Goal: Task Accomplishment & Management: Complete application form

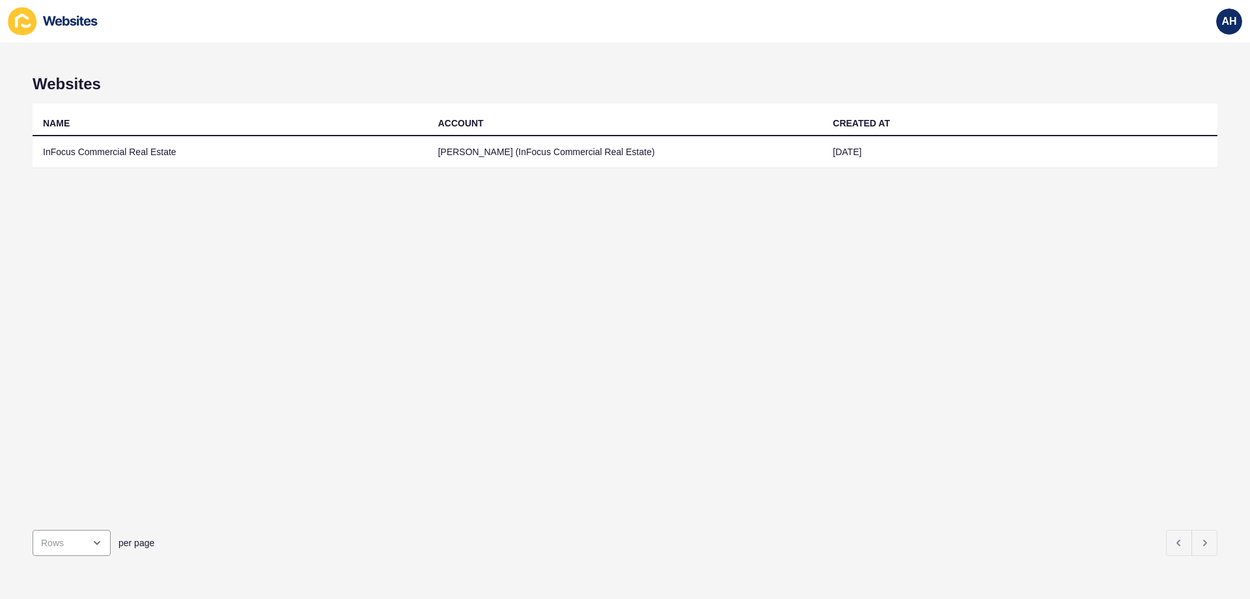
click at [156, 148] on td "InFocus Commercial Real Estate" at bounding box center [230, 152] width 395 height 32
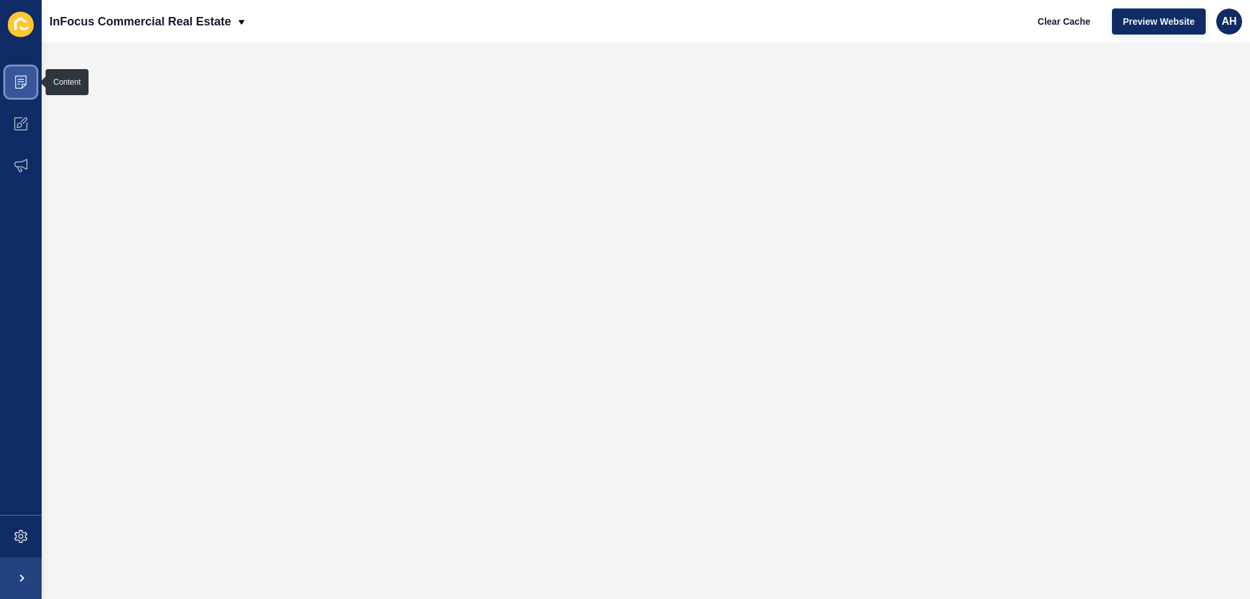
click at [20, 81] on icon at bounding box center [21, 81] width 7 height 1
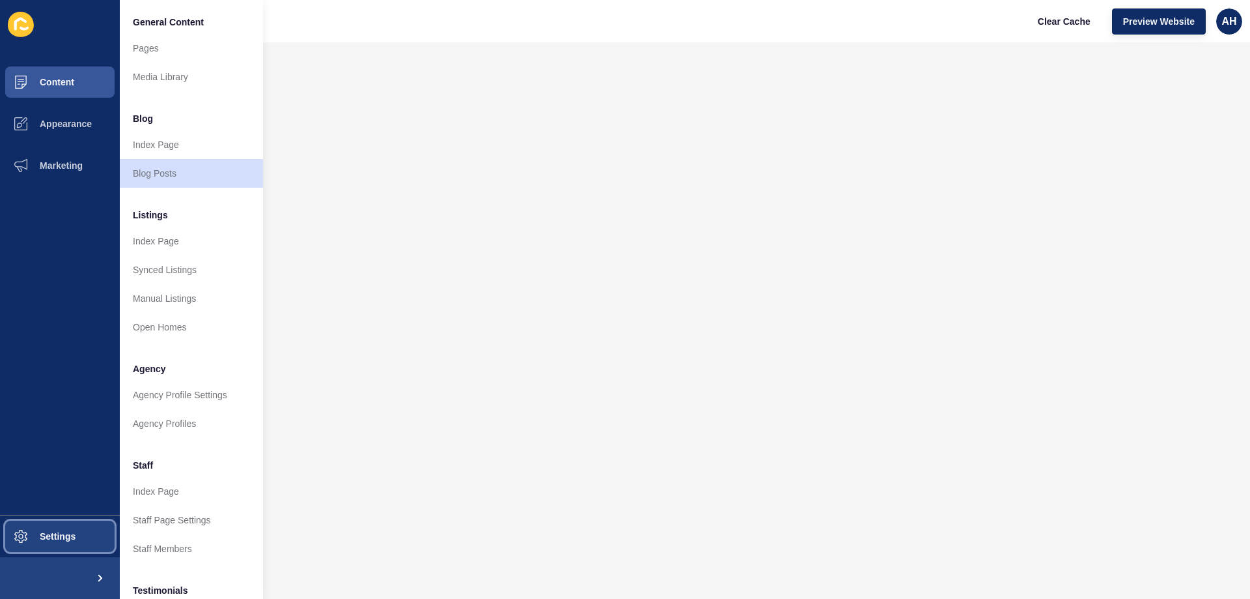
click at [65, 546] on button "Settings" at bounding box center [60, 536] width 120 height 42
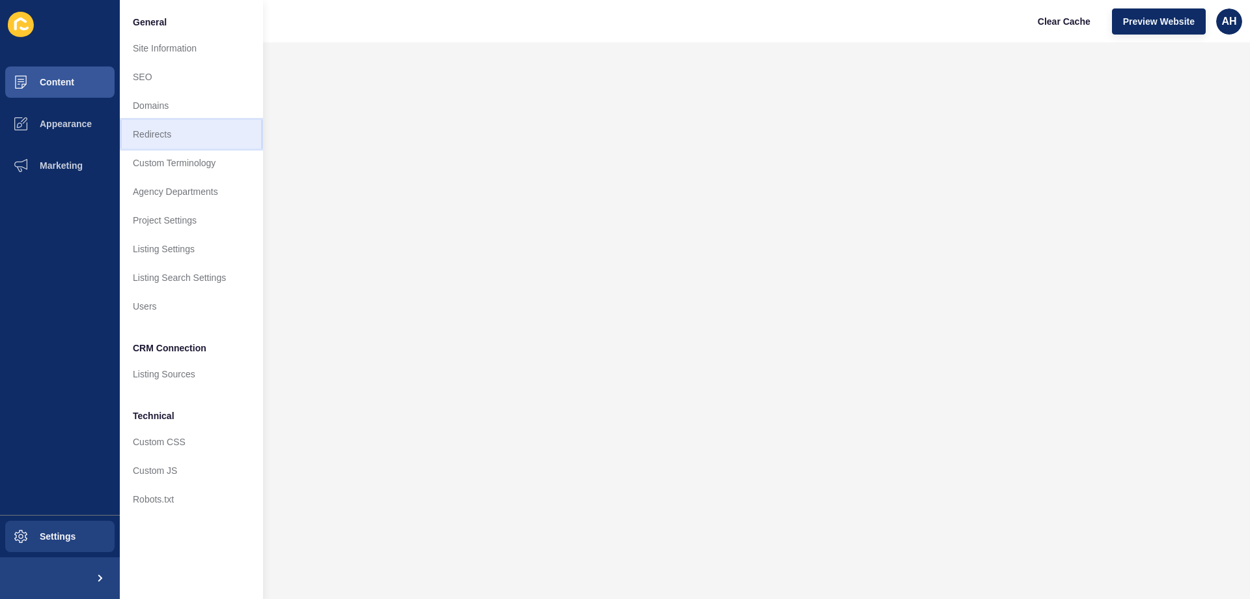
click at [145, 134] on link "Redirects" at bounding box center [191, 134] width 143 height 29
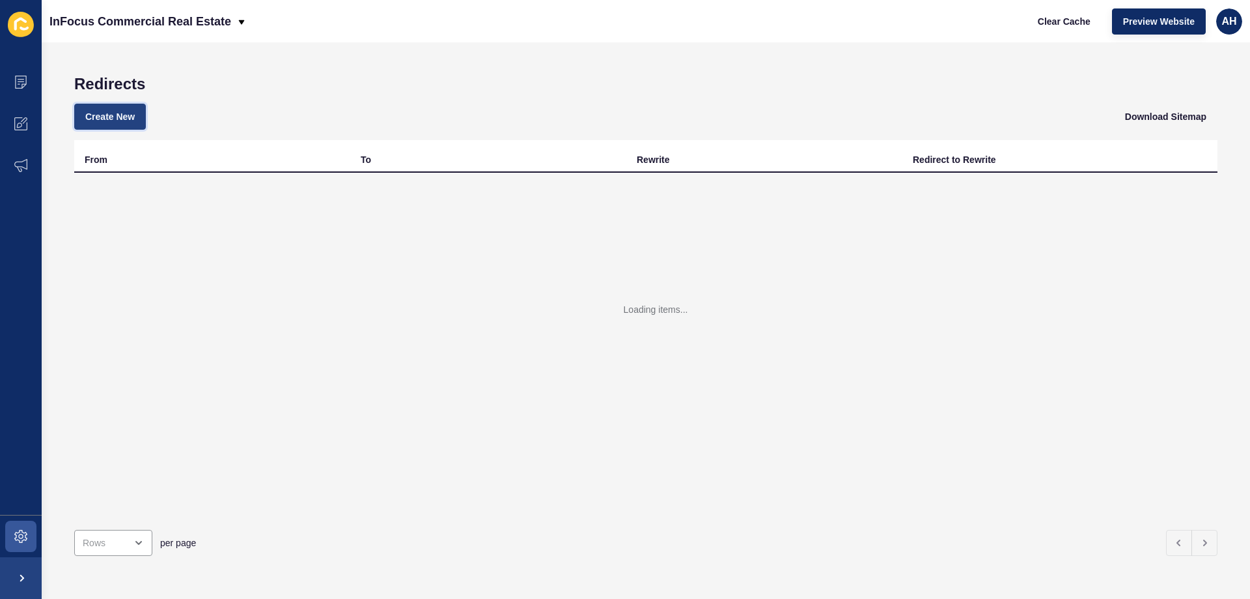
click at [108, 111] on span "Create New" at bounding box center [109, 116] width 49 height 13
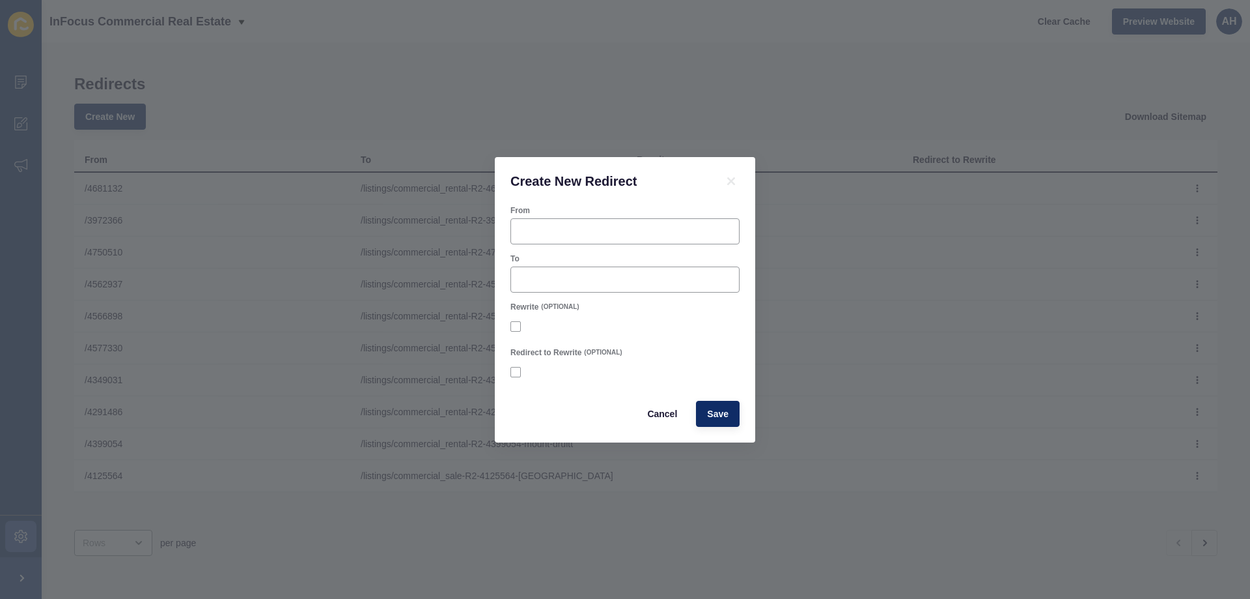
click at [649, 210] on div "From" at bounding box center [625, 210] width 229 height 10
click at [647, 220] on div at bounding box center [625, 231] width 229 height 26
paste input "4752026"
type input "/4752026"
click at [582, 268] on div at bounding box center [625, 279] width 229 height 26
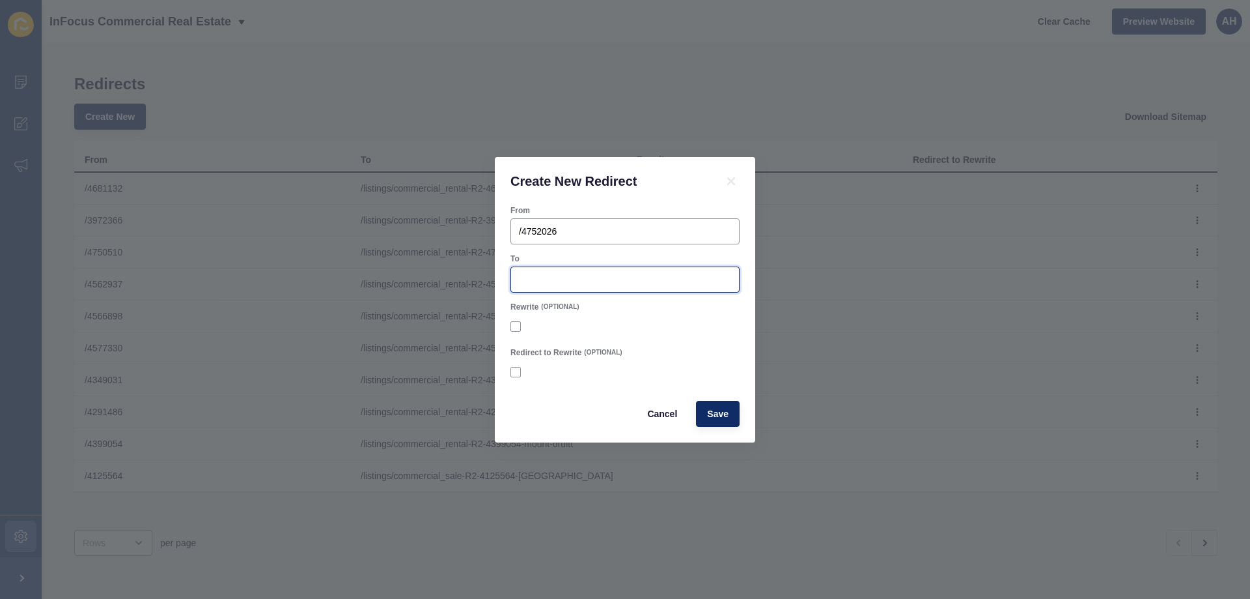
paste input "/listings/commercial_rental-R2-4752026-penrith"
type input "/listings/commercial_rental-R2-4752026-penrith"
click at [657, 332] on div at bounding box center [625, 326] width 229 height 23
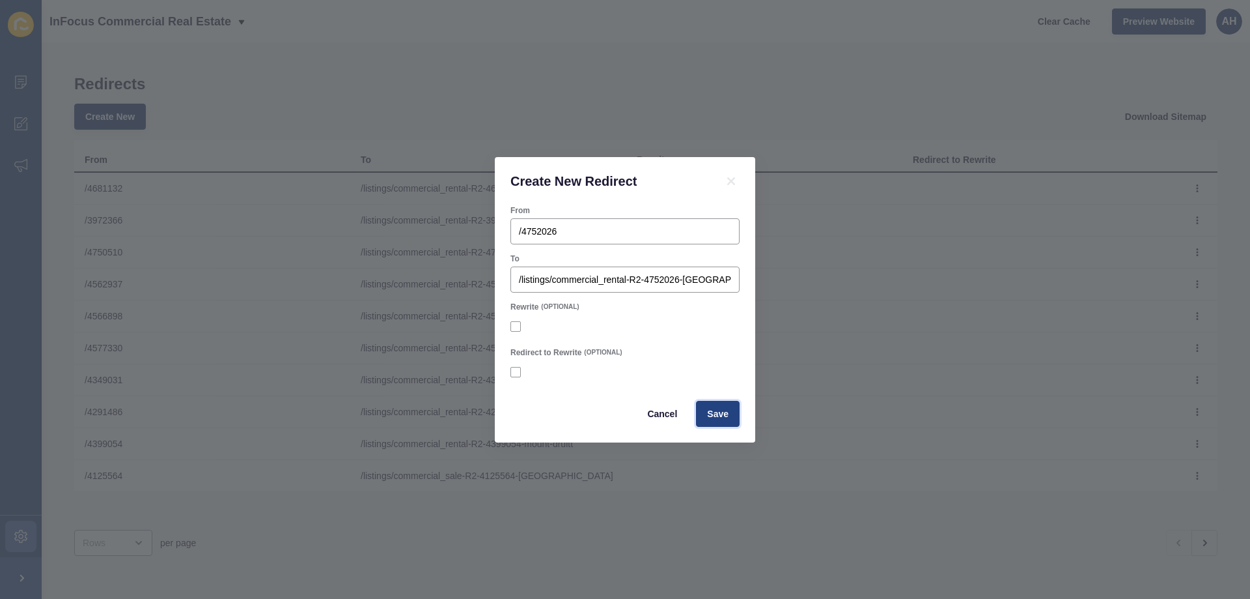
click at [719, 414] on span "Save" at bounding box center [717, 413] width 21 height 13
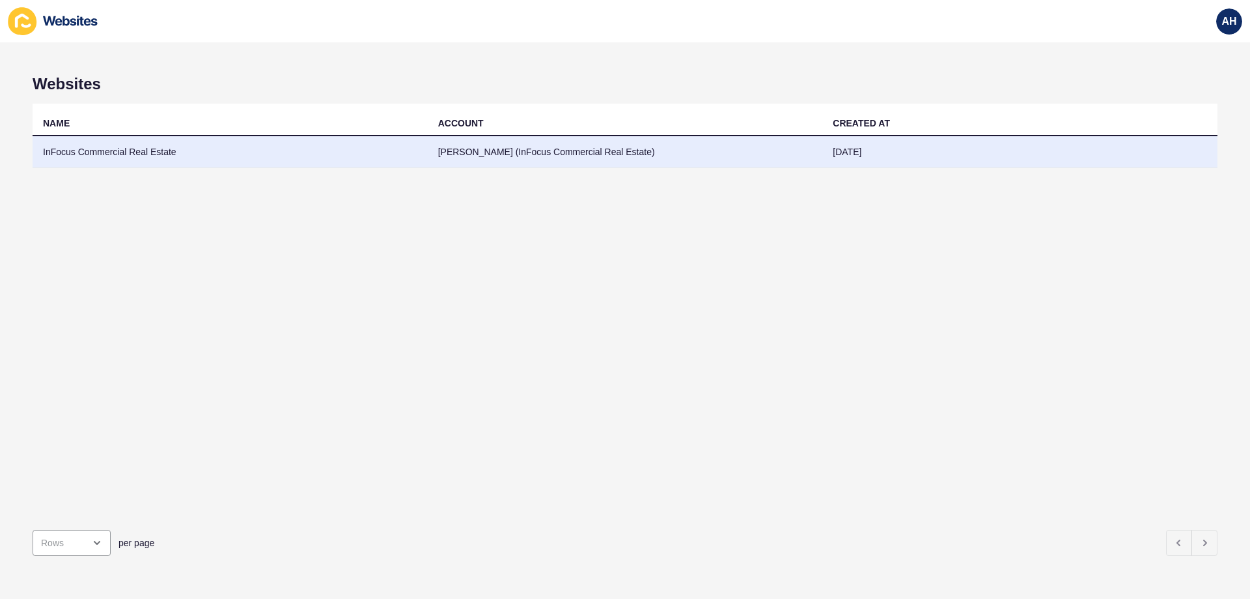
click at [159, 154] on td "InFocus Commercial Real Estate" at bounding box center [230, 152] width 395 height 32
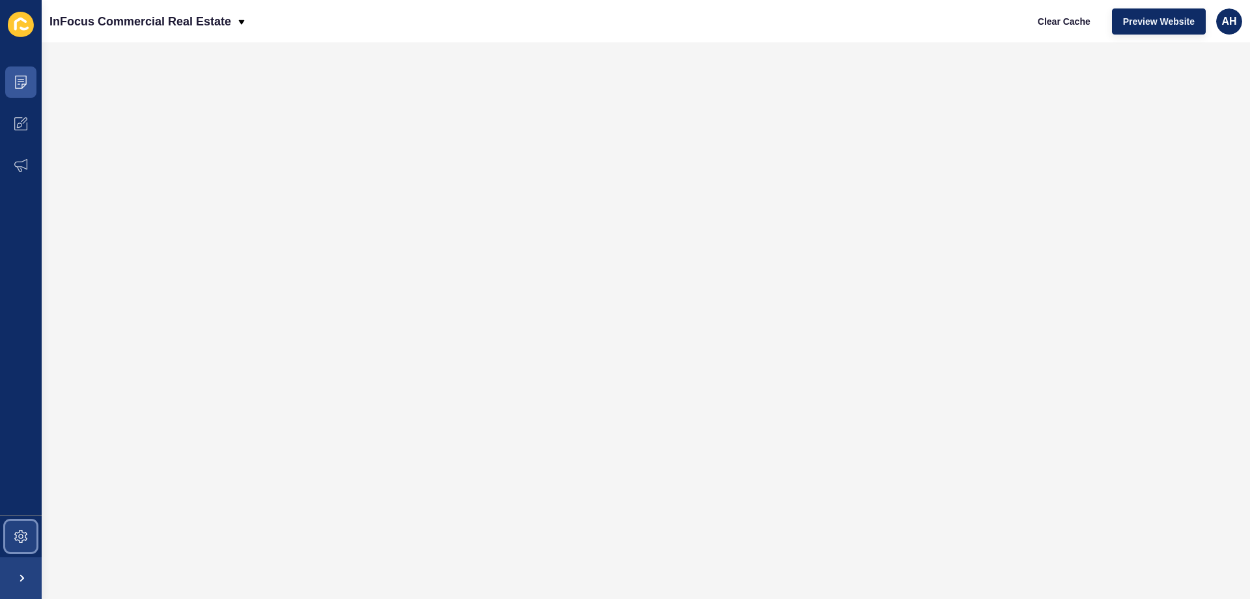
click at [23, 531] on icon at bounding box center [20, 535] width 13 height 13
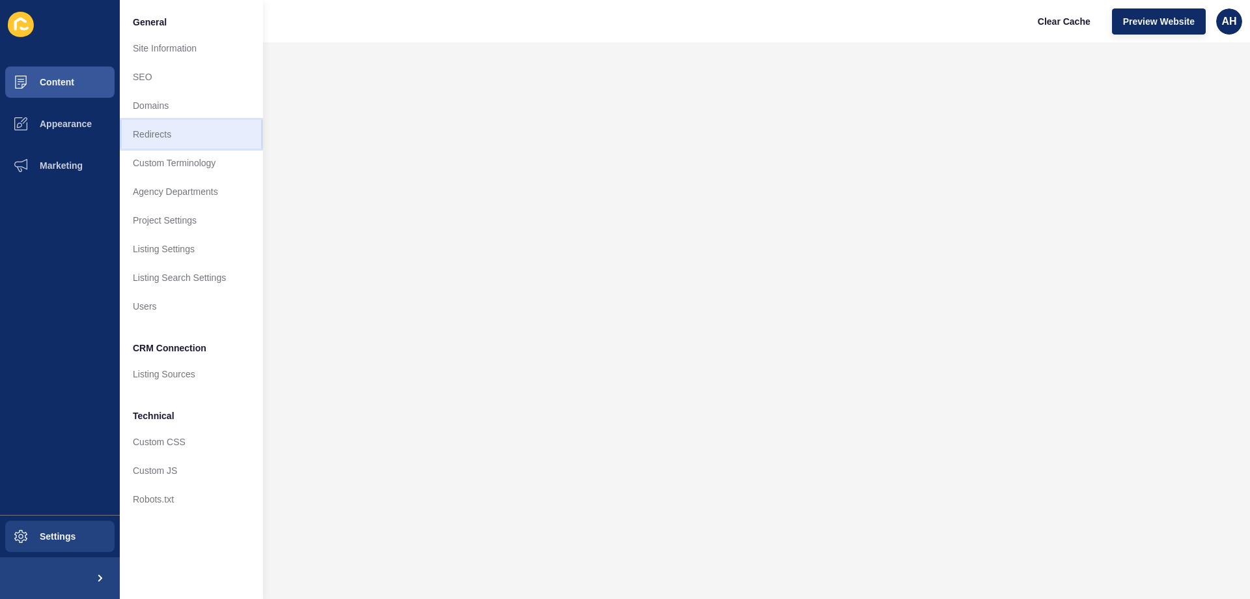
click at [171, 143] on link "Redirects" at bounding box center [191, 134] width 143 height 29
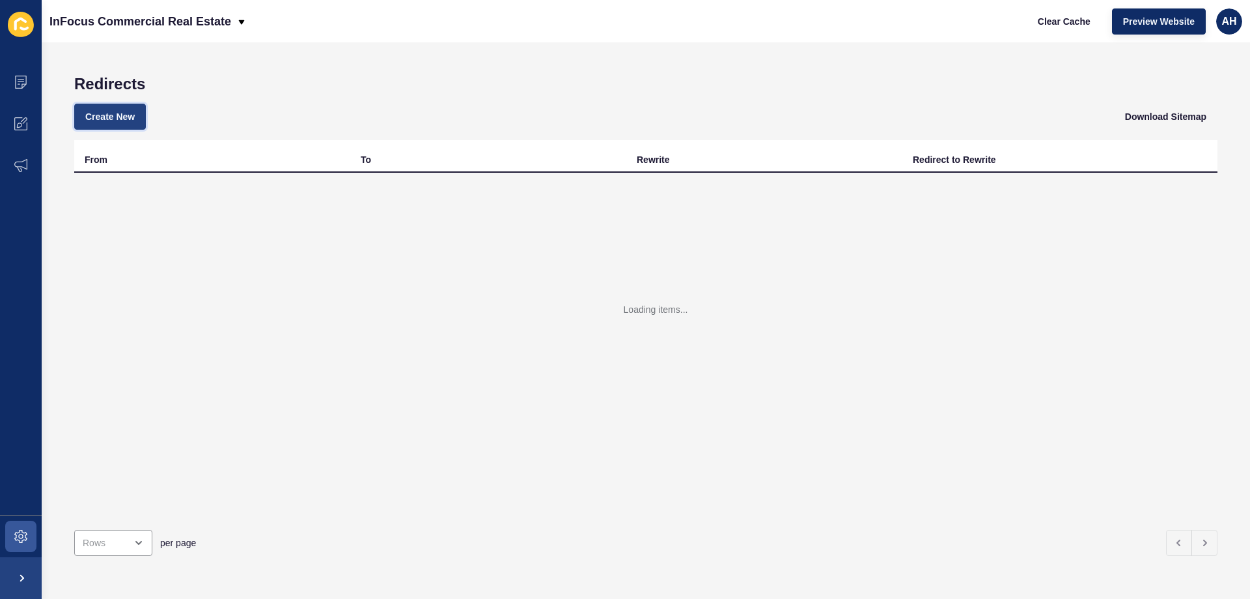
click at [134, 122] on span "Create New" at bounding box center [109, 116] width 49 height 13
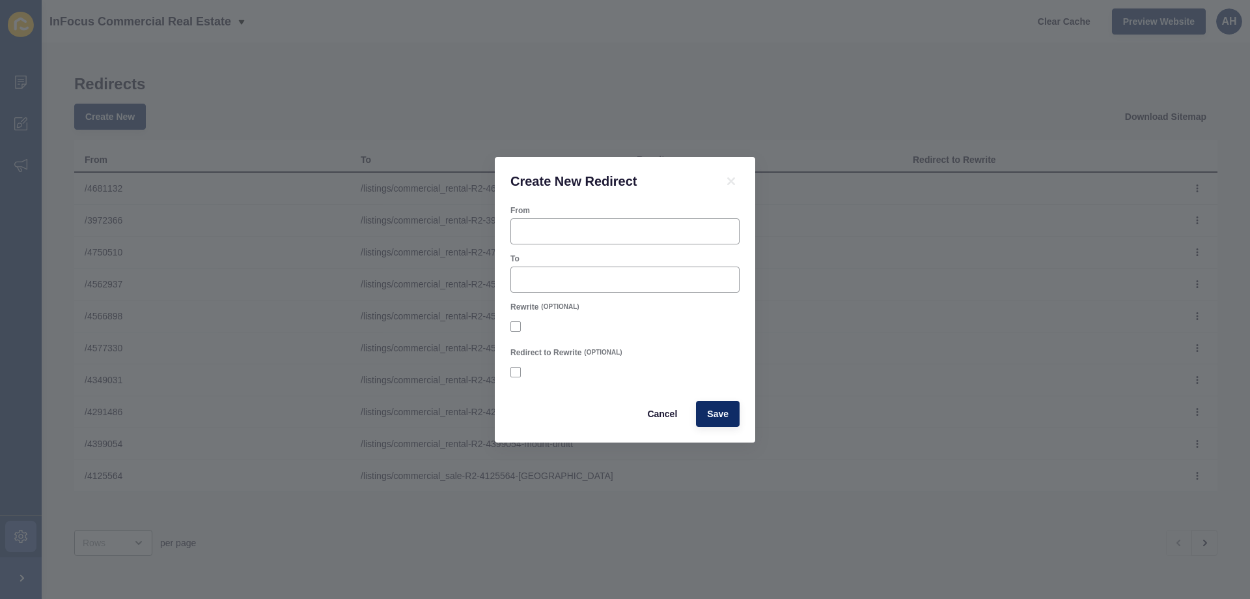
click at [562, 211] on div "From" at bounding box center [625, 210] width 229 height 10
click at [558, 238] on div at bounding box center [625, 231] width 229 height 26
paste input "4748251"
type input "/4748251"
click at [561, 285] on input "To" at bounding box center [625, 279] width 212 height 13
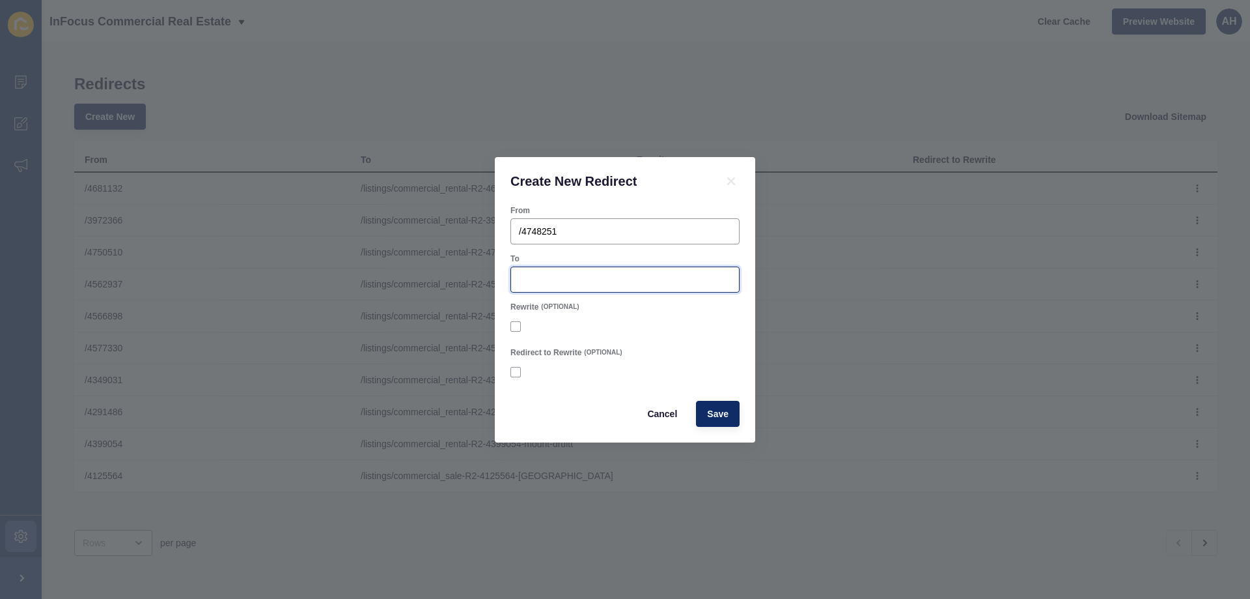
paste input "/listings/commercial_sale-R2-4748251-south-[GEOGRAPHIC_DATA]"
type input "/listings/commercial_sale-R2-4748251-south-[GEOGRAPHIC_DATA]"
click at [616, 163] on div "Create New Redirect" at bounding box center [625, 181] width 261 height 48
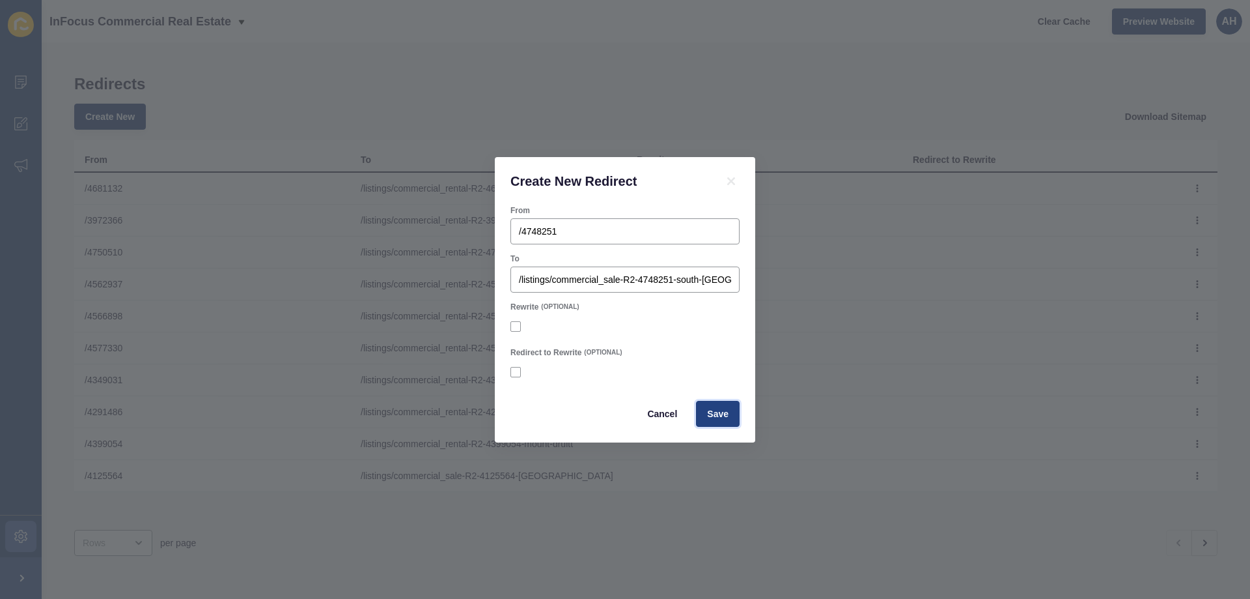
click at [718, 407] on span "Save" at bounding box center [717, 413] width 21 height 13
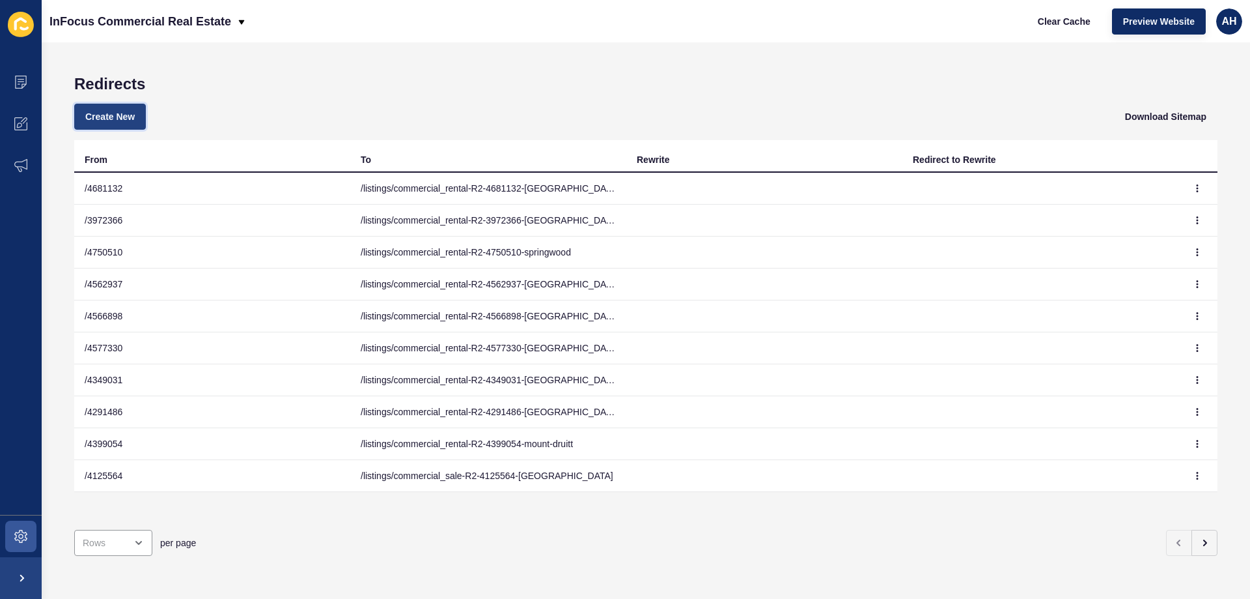
click at [106, 111] on span "Create New" at bounding box center [109, 116] width 49 height 13
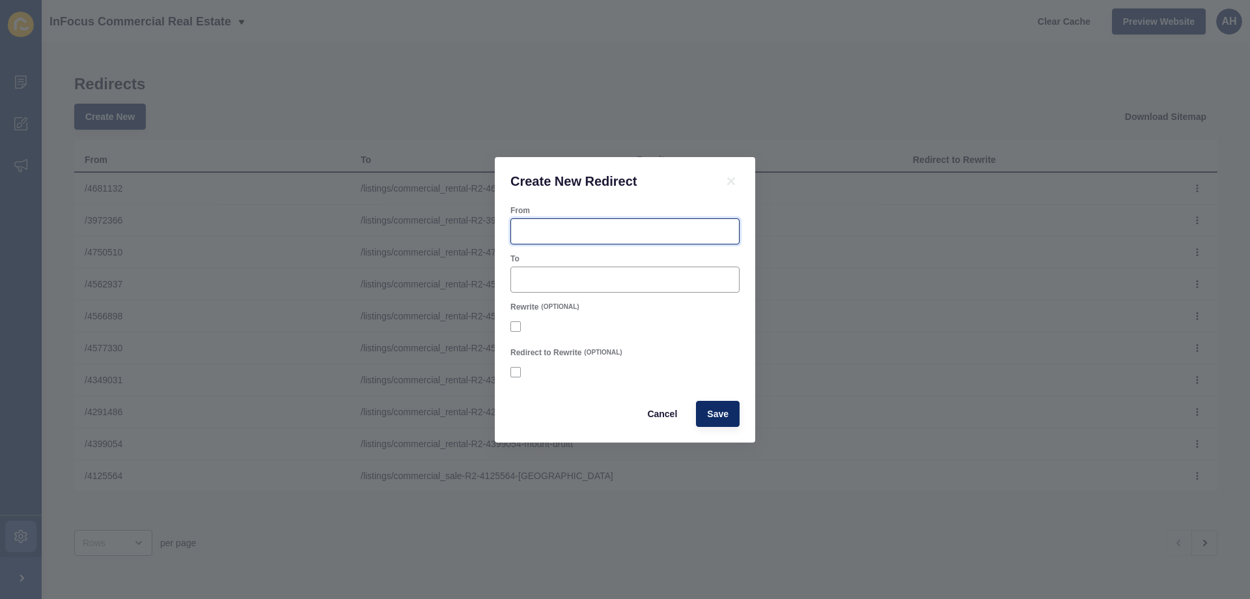
click at [572, 234] on input "From" at bounding box center [625, 231] width 212 height 13
paste input "4748251"
click at [526, 235] on input "/ 4748251" at bounding box center [625, 231] width 212 height 13
click at [526, 234] on input "/ 4748251" at bounding box center [625, 231] width 212 height 13
paste input "4748251"
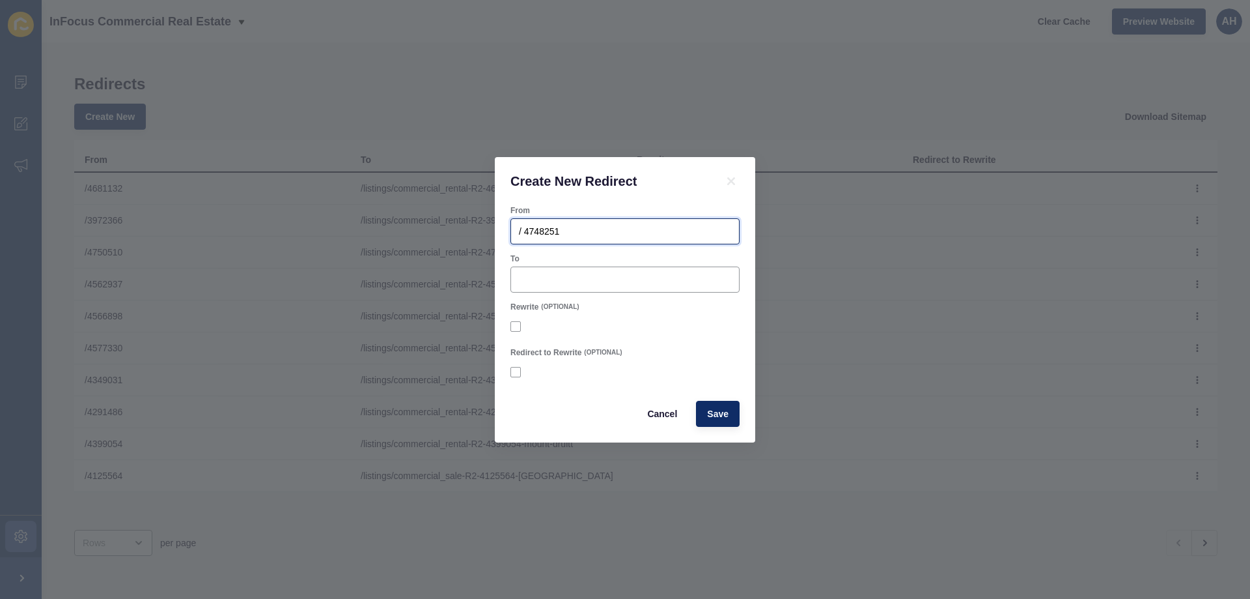
click at [526, 230] on input "/ 4748251" at bounding box center [625, 231] width 212 height 13
type input "/4748251"
click at [541, 287] on div at bounding box center [625, 279] width 229 height 26
paste input "/listings/commercial_sale-R2-4748251-south-[GEOGRAPHIC_DATA]"
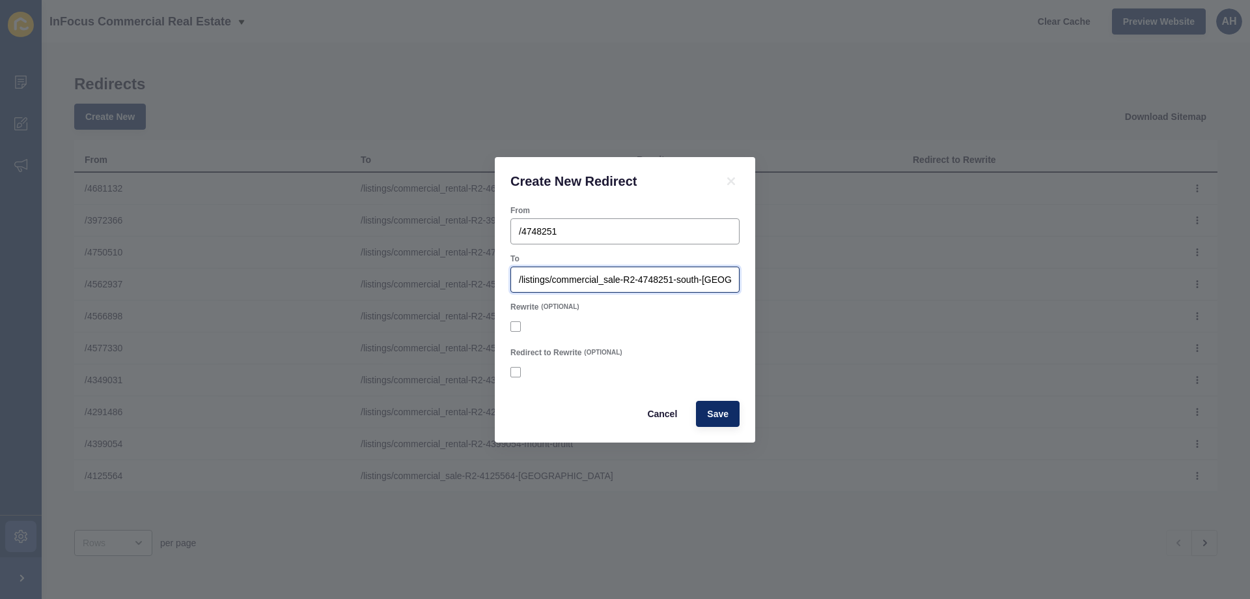
scroll to position [0, 23]
type input "/listings/commercial_sale-R2-4748251-south-[GEOGRAPHIC_DATA]"
click at [579, 246] on form "From /4748251 To /listings/commercial_sale-R2-4748251-south-windsor Rewrite (OP…" at bounding box center [625, 315] width 229 height 221
click at [725, 416] on span "Save" at bounding box center [717, 413] width 21 height 13
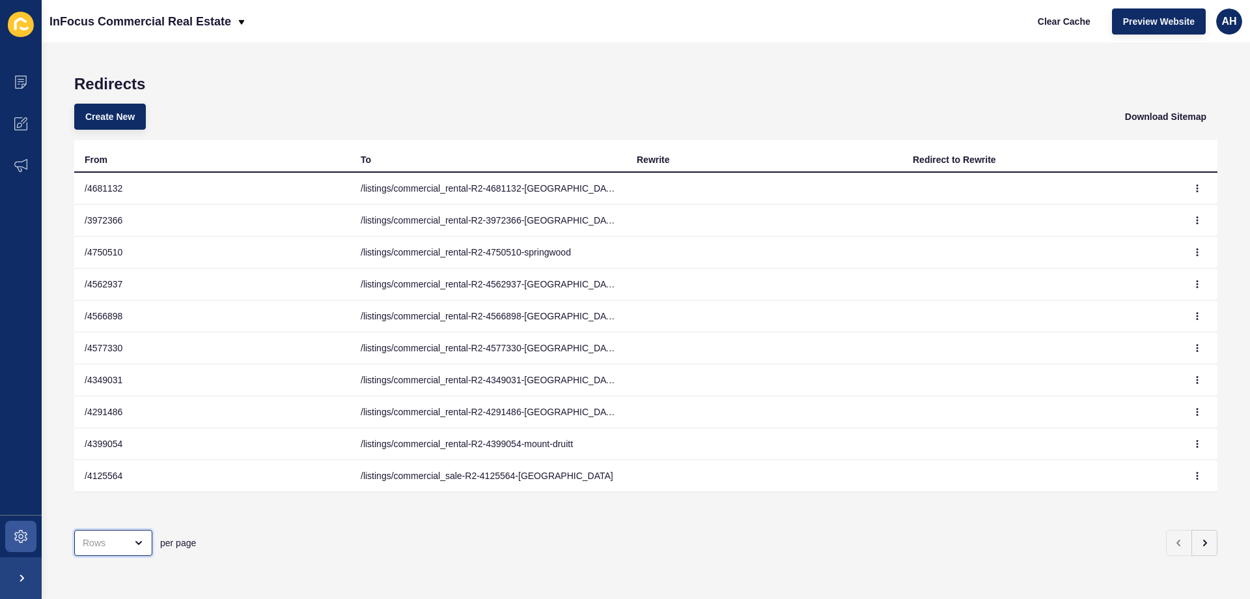
click at [136, 529] on div "open menu" at bounding box center [113, 542] width 78 height 26
click at [116, 497] on div "100 Rows" at bounding box center [117, 500] width 64 height 13
type input "100 Rows"
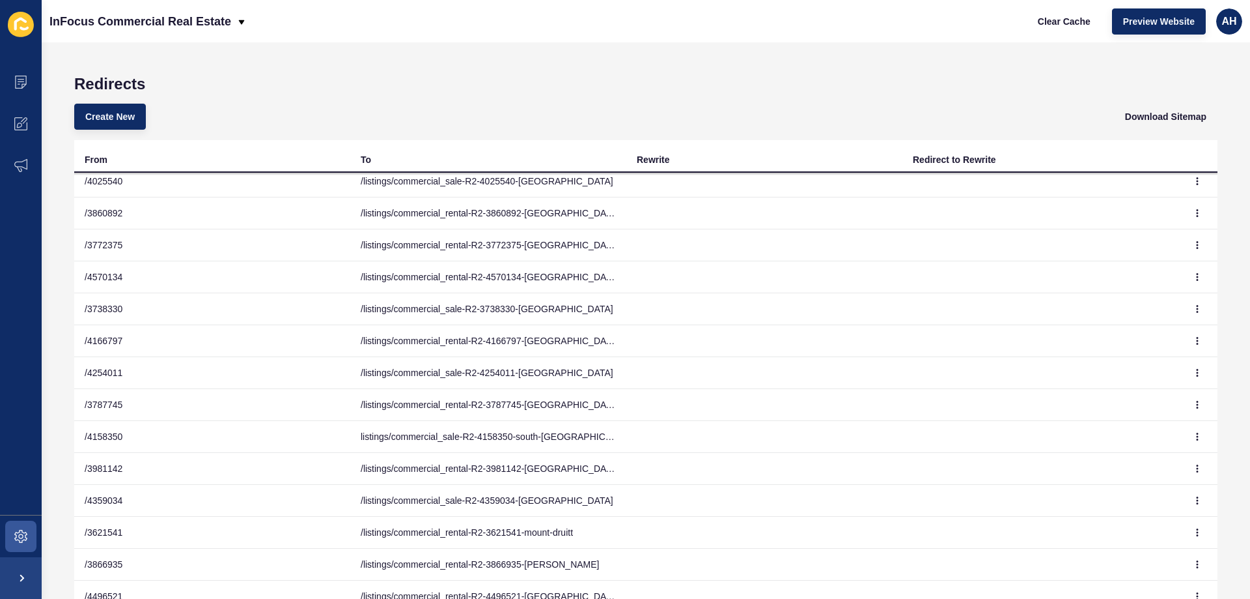
scroll to position [2214, 0]
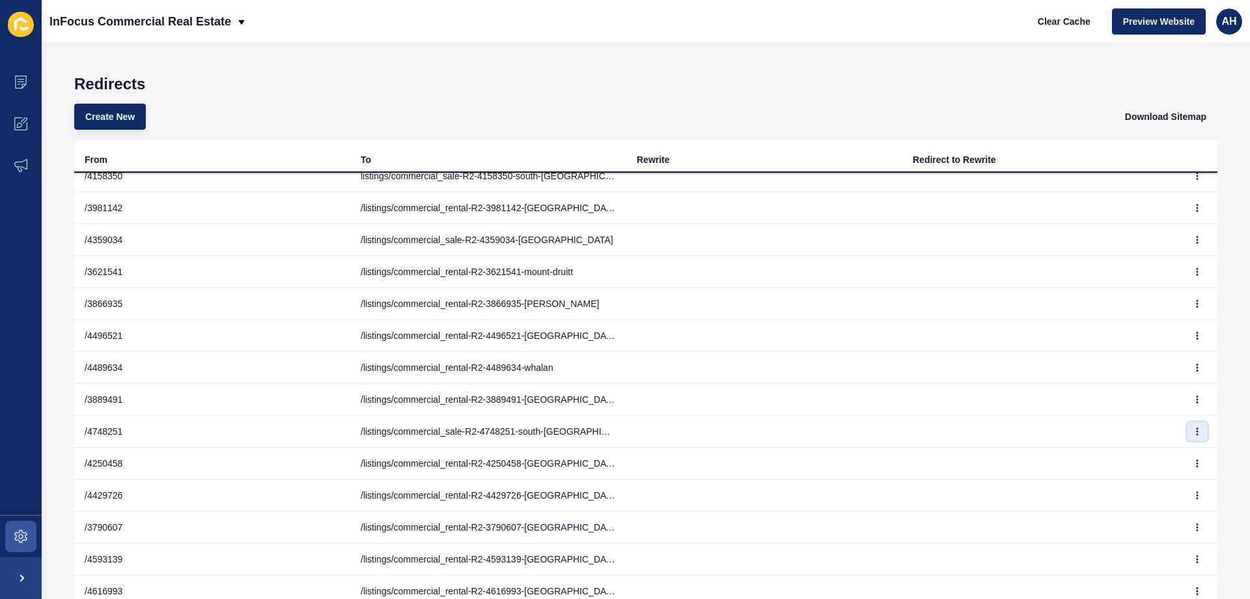
click at [1188, 427] on button "button" at bounding box center [1198, 431] width 20 height 18
click at [1132, 485] on link "Delete" at bounding box center [1142, 486] width 91 height 29
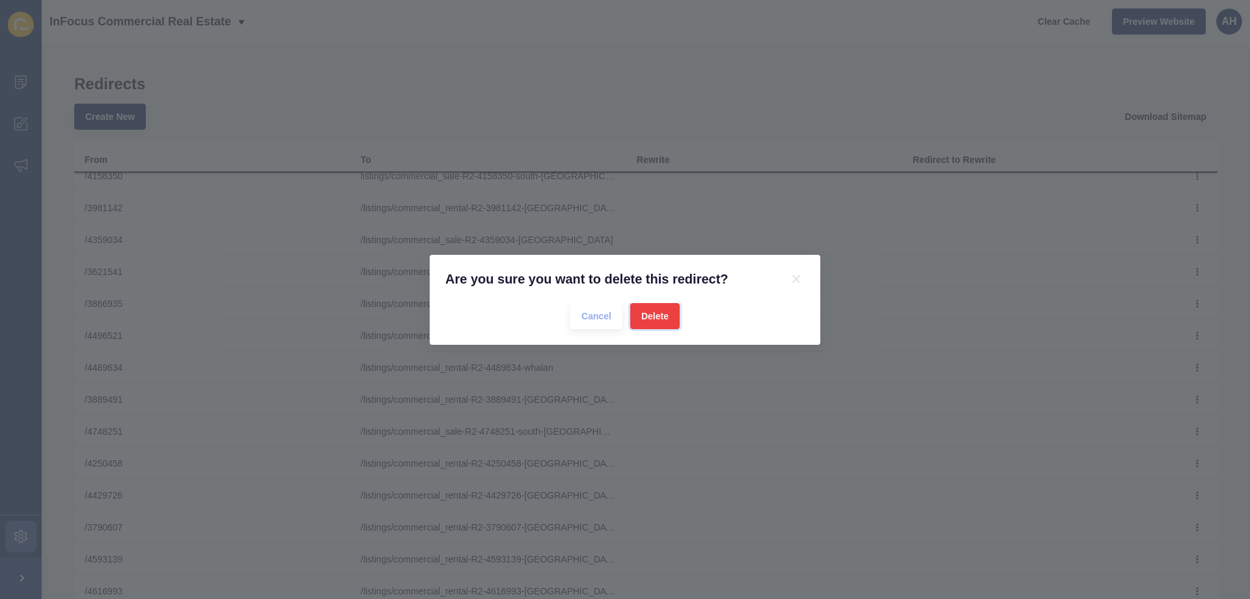
click at [661, 320] on span "Delete" at bounding box center [654, 315] width 27 height 13
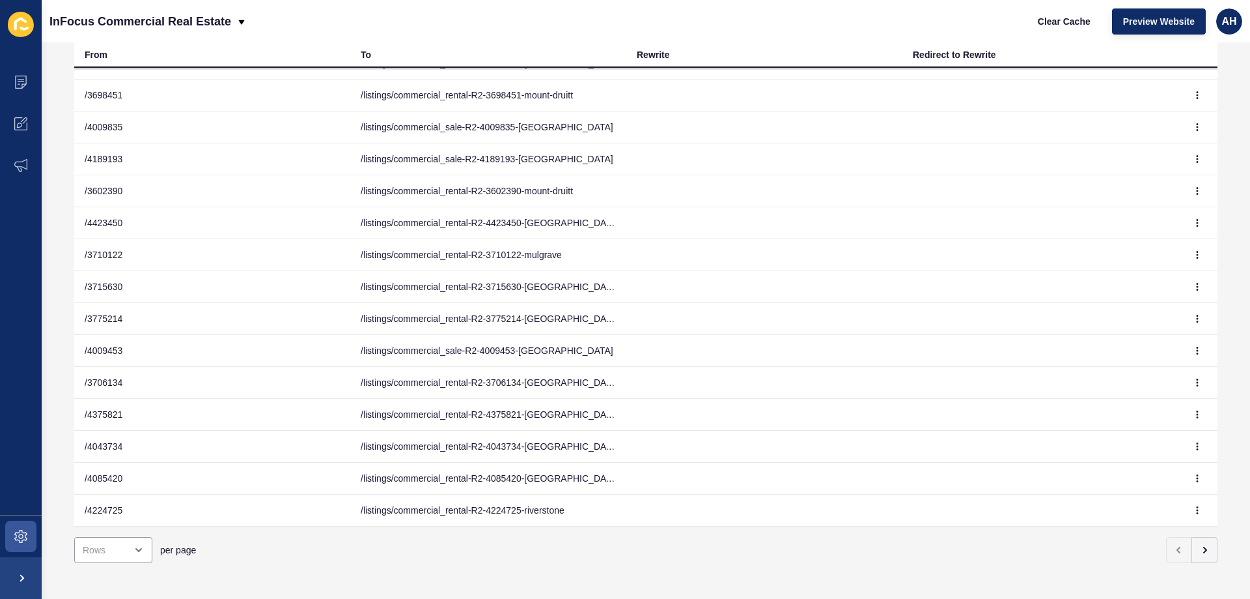
scroll to position [112, 0]
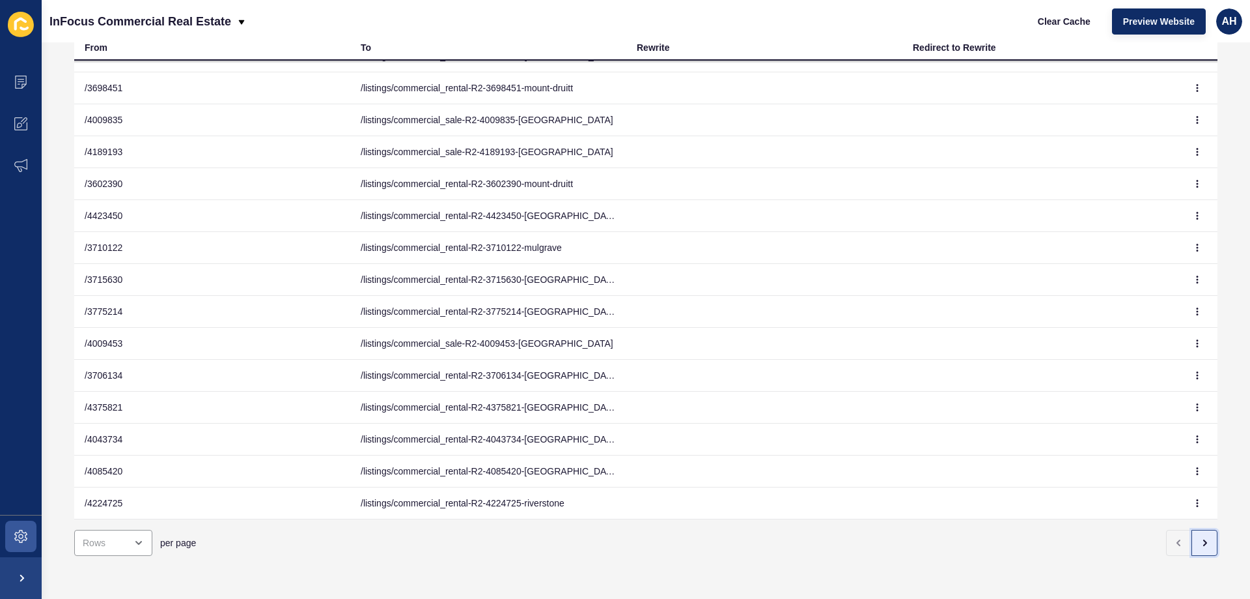
click at [1204, 536] on button "button" at bounding box center [1205, 542] width 26 height 26
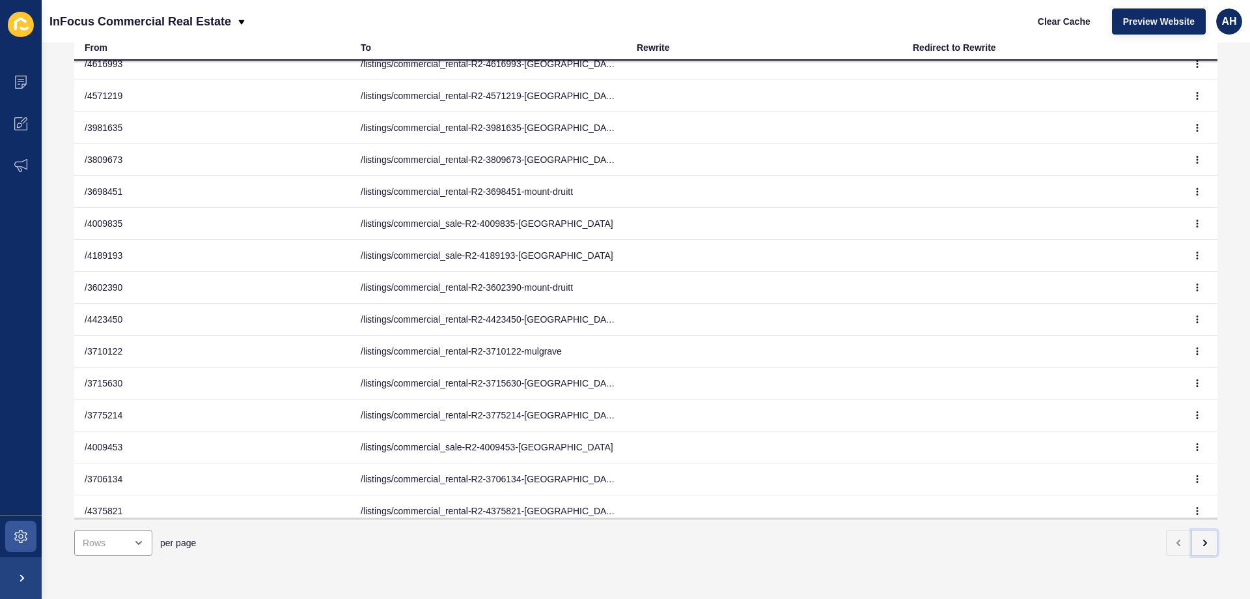
scroll to position [2655, 0]
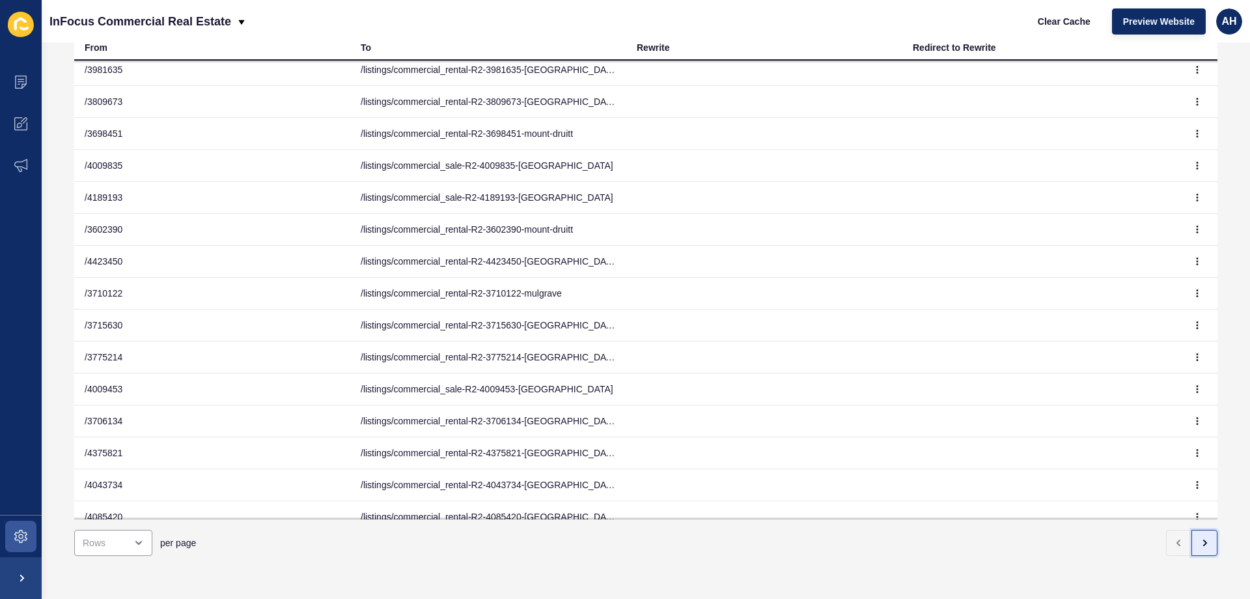
click at [1192, 529] on button "button" at bounding box center [1205, 542] width 26 height 26
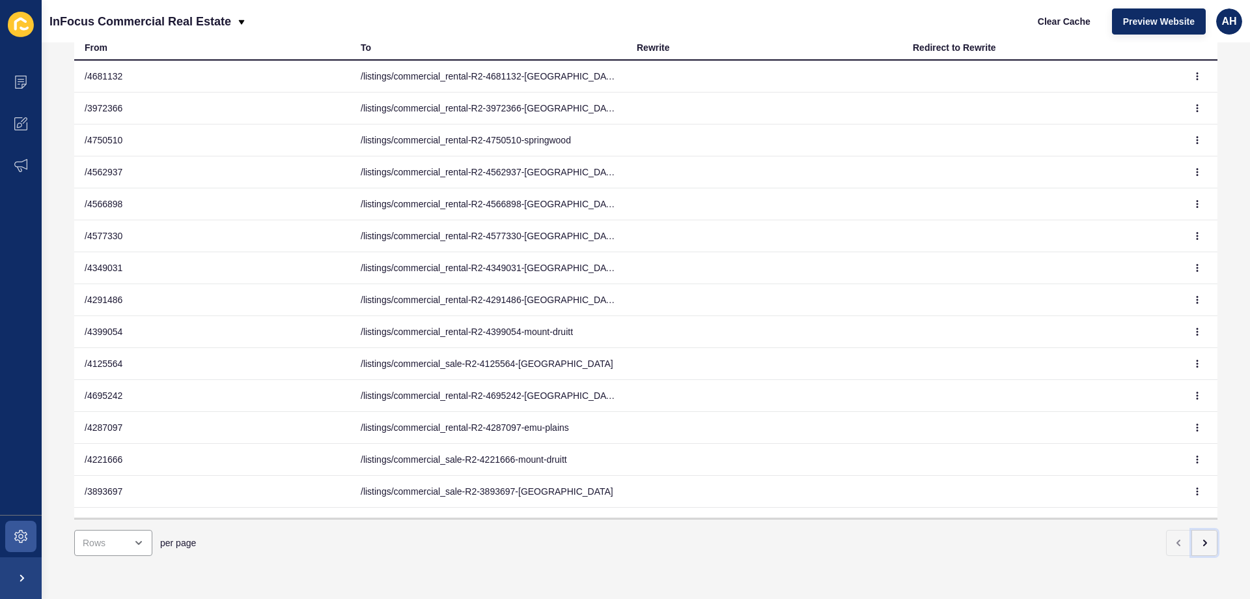
scroll to position [0, 0]
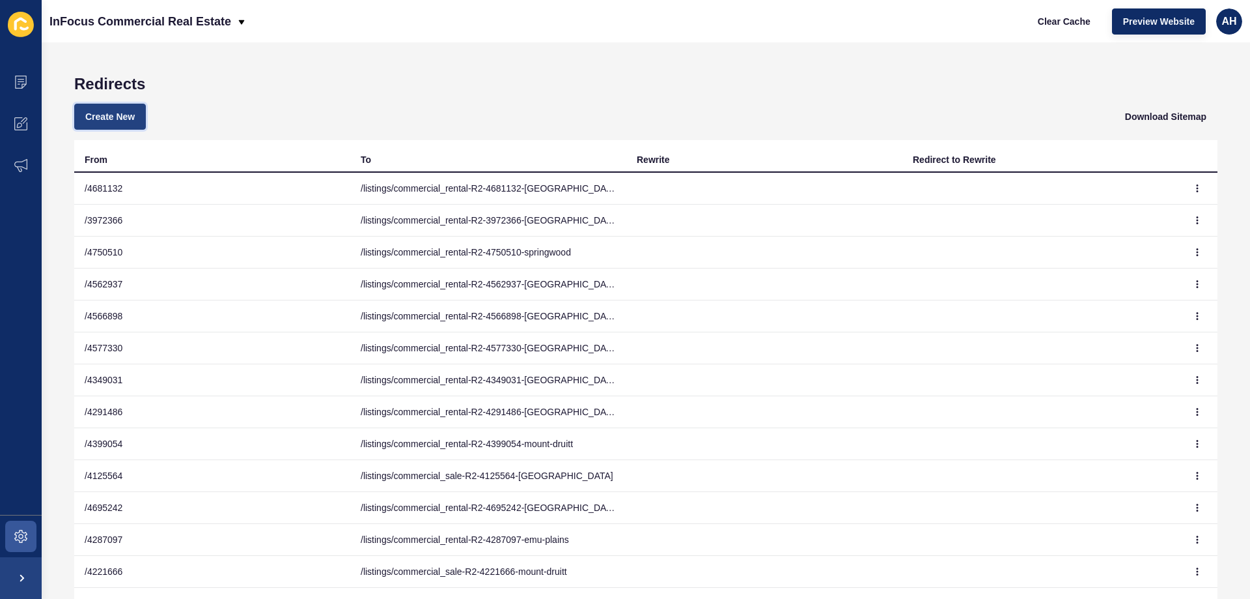
click at [117, 119] on span "Create New" at bounding box center [109, 116] width 49 height 13
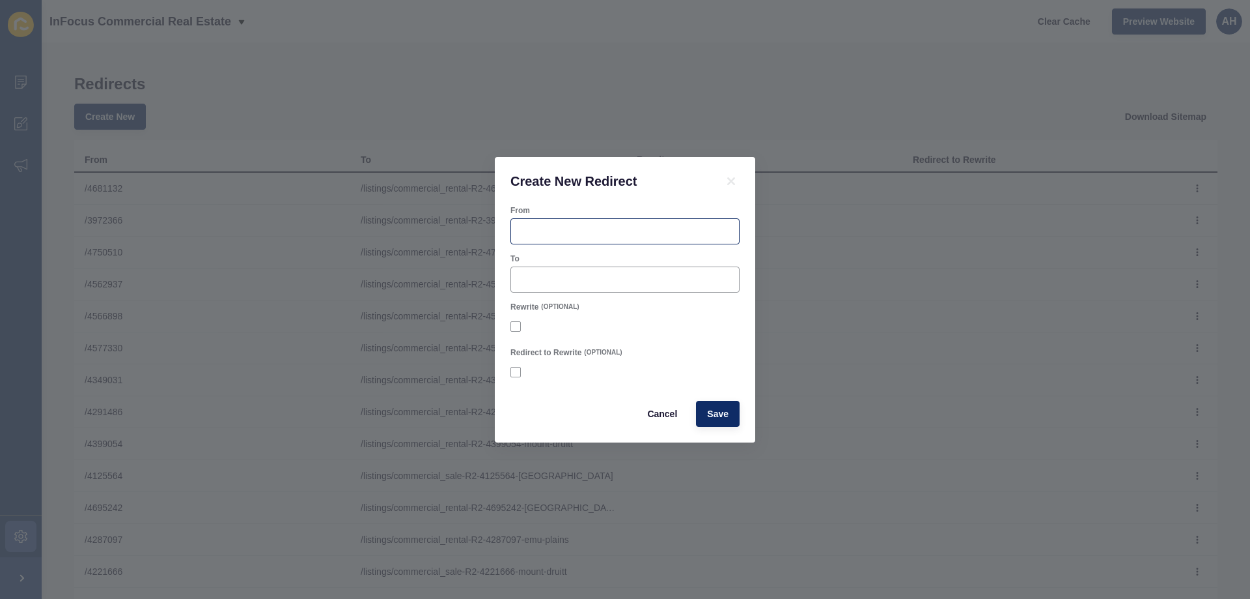
click at [563, 222] on div at bounding box center [625, 231] width 229 height 26
paste input "4748434"
click at [524, 231] on input "/ 4748434" at bounding box center [625, 231] width 212 height 13
type input "/4748434"
click at [642, 279] on input "To" at bounding box center [625, 279] width 212 height 13
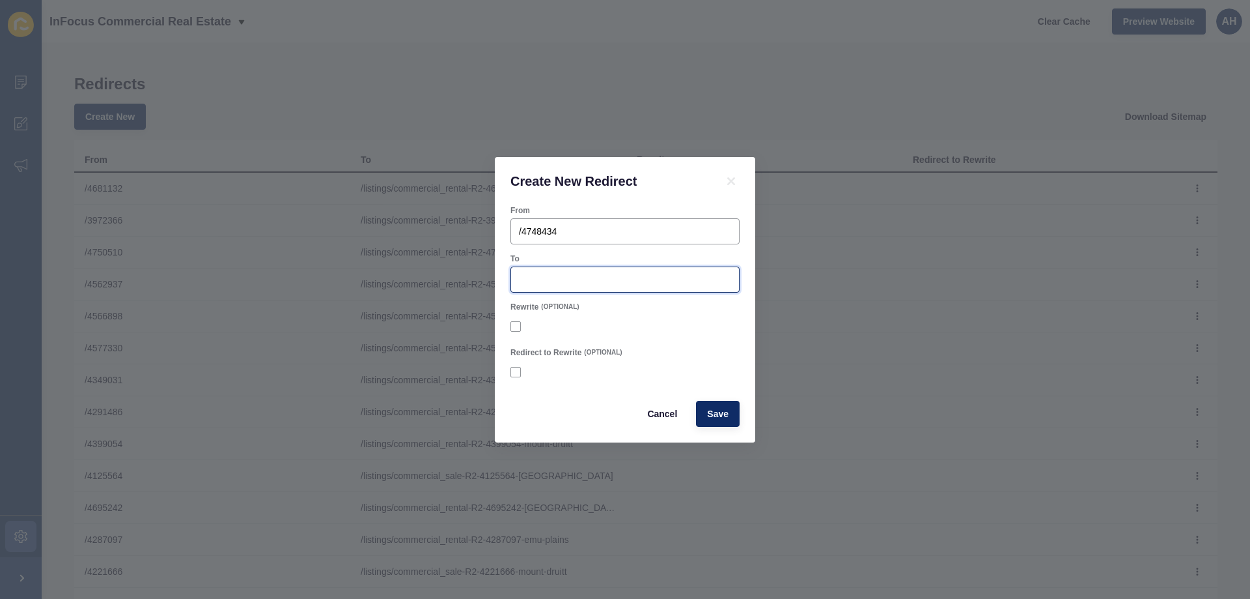
paste input "/listings/commercial_sale-R2-4748434-south-[GEOGRAPHIC_DATA]"
type input "/listings/commercial_sale-R2-4748434-south-[GEOGRAPHIC_DATA]"
click at [655, 333] on div at bounding box center [625, 326] width 229 height 23
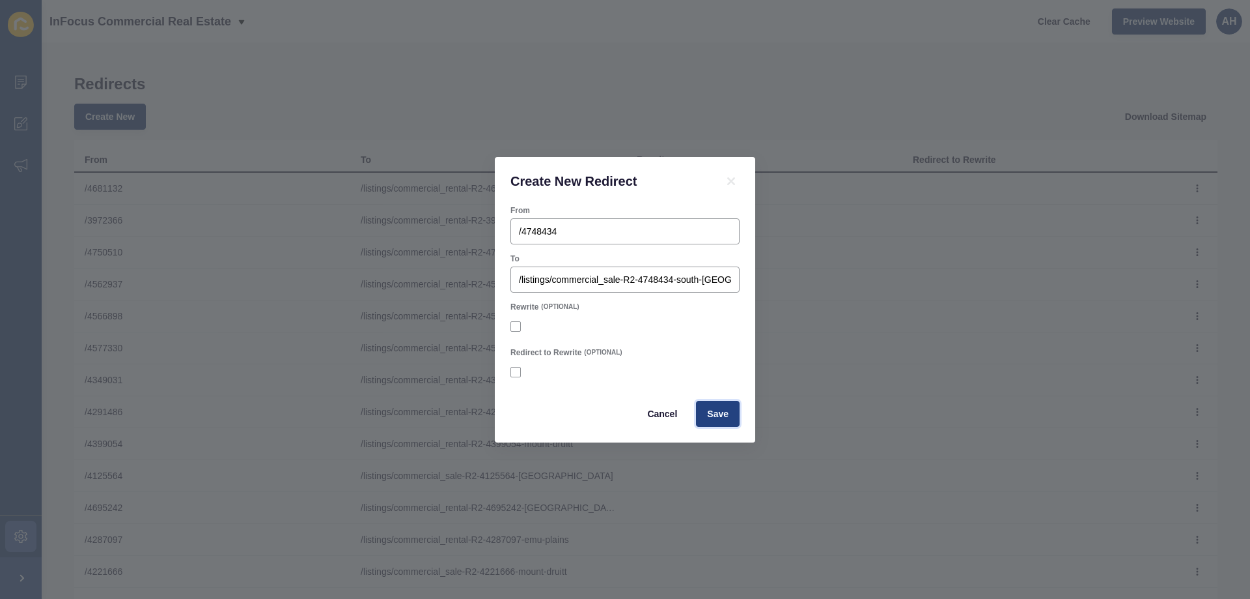
click at [709, 416] on span "Save" at bounding box center [717, 413] width 21 height 13
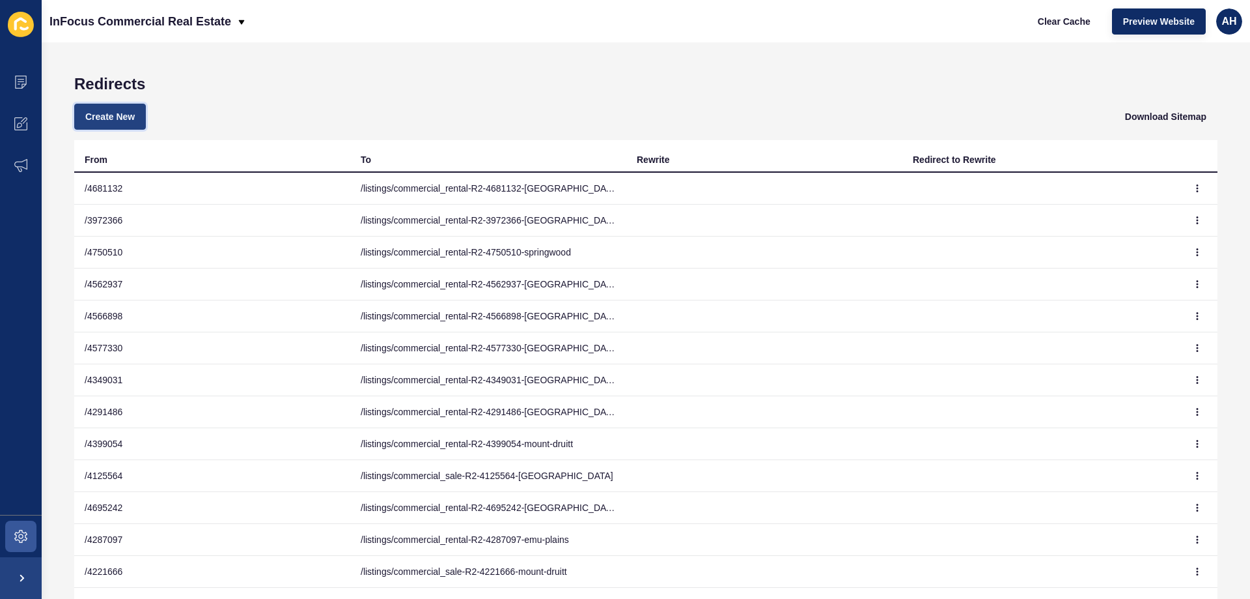
click at [115, 119] on span "Create New" at bounding box center [109, 116] width 49 height 13
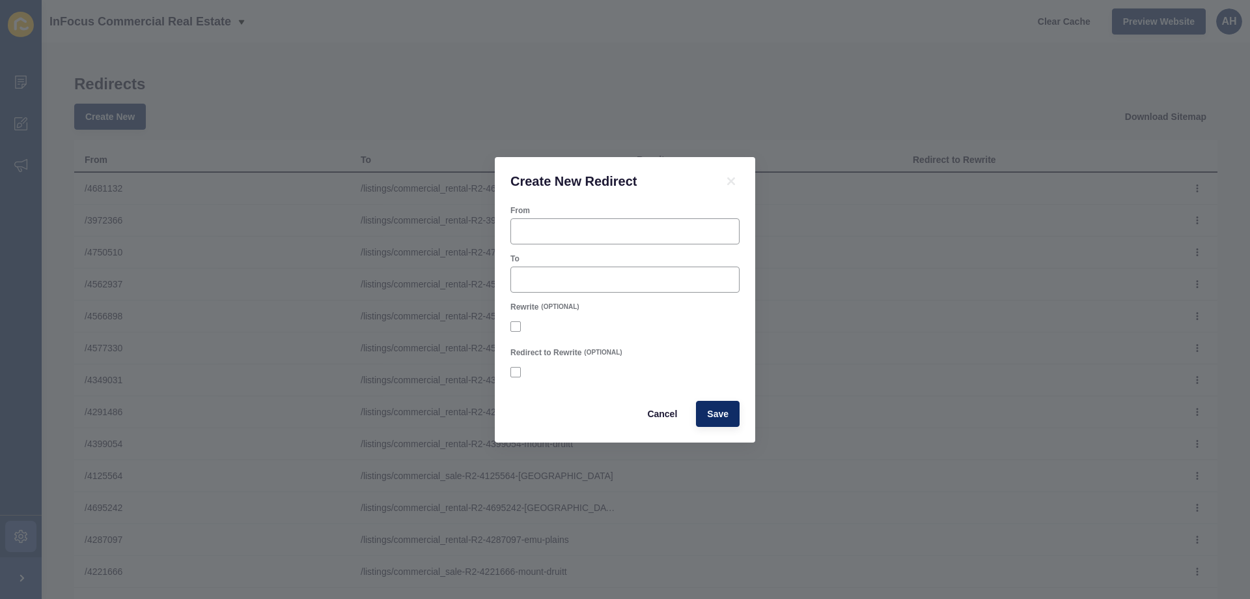
click at [536, 208] on div "From" at bounding box center [625, 210] width 229 height 10
click at [538, 222] on div at bounding box center [625, 231] width 229 height 26
paste input "4748460"
type input "/4748460"
click at [549, 280] on input "To" at bounding box center [625, 279] width 212 height 13
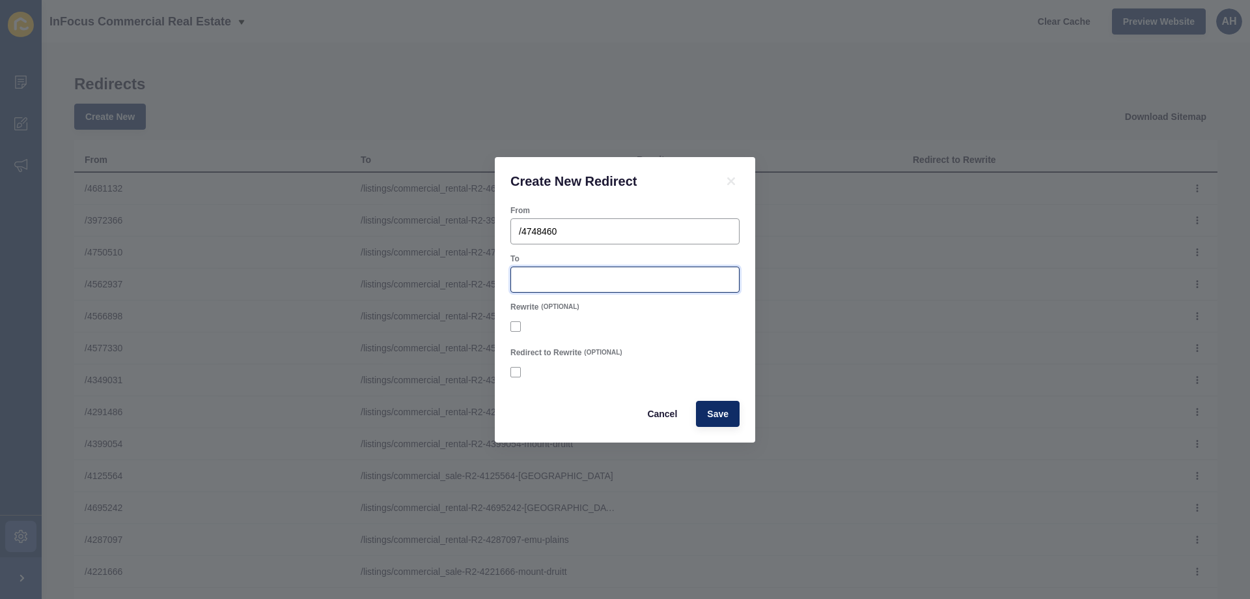
paste input "/listings/commercial_sale-R2-4748460-south-[GEOGRAPHIC_DATA]"
type input "/listings/commercial_sale-R2-4748460-south-[GEOGRAPHIC_DATA]"
click at [718, 413] on span "Save" at bounding box center [717, 413] width 21 height 13
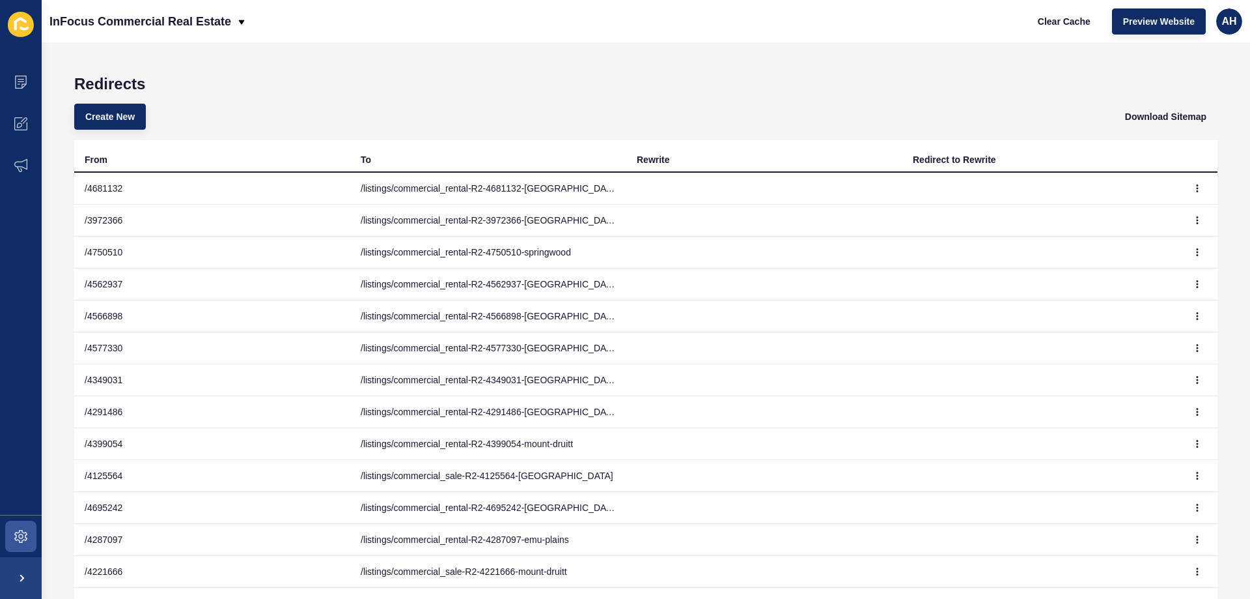
click at [431, 109] on div "Create New Download Sitemap" at bounding box center [646, 116] width 1144 height 47
click at [133, 111] on span "Create New" at bounding box center [109, 116] width 49 height 13
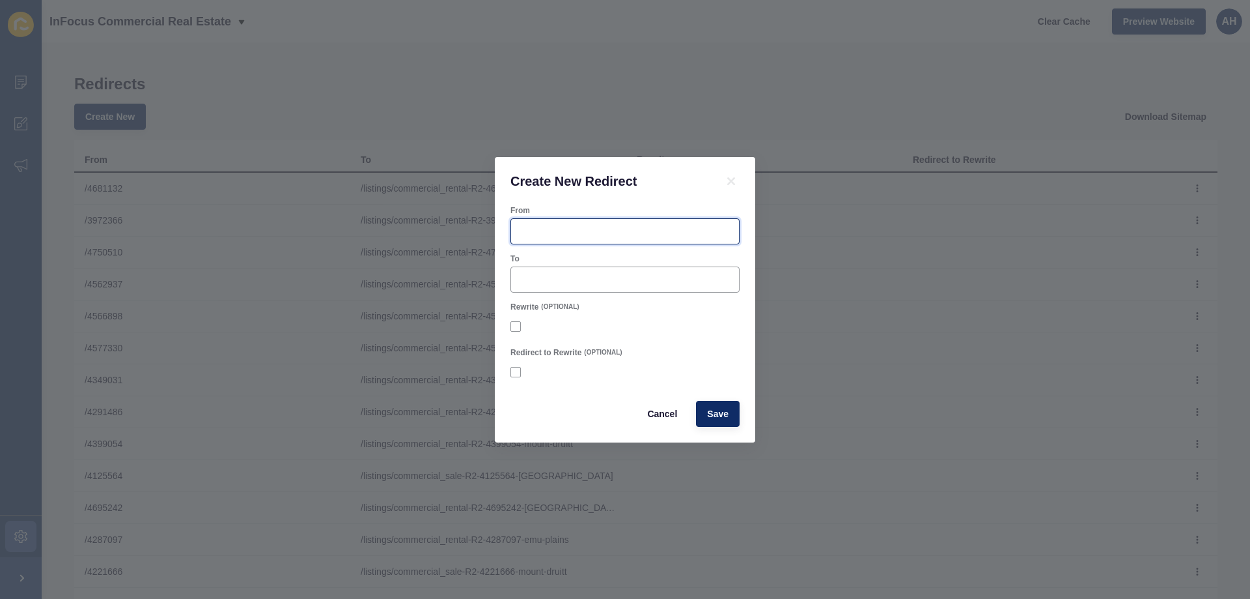
click at [554, 237] on input "From" at bounding box center [625, 231] width 212 height 13
paste input "4748434"
type input "/4748434"
click at [593, 270] on div at bounding box center [625, 279] width 229 height 26
paste input "/listings/commercial_sale-R2-4748434-south-[GEOGRAPHIC_DATA]"
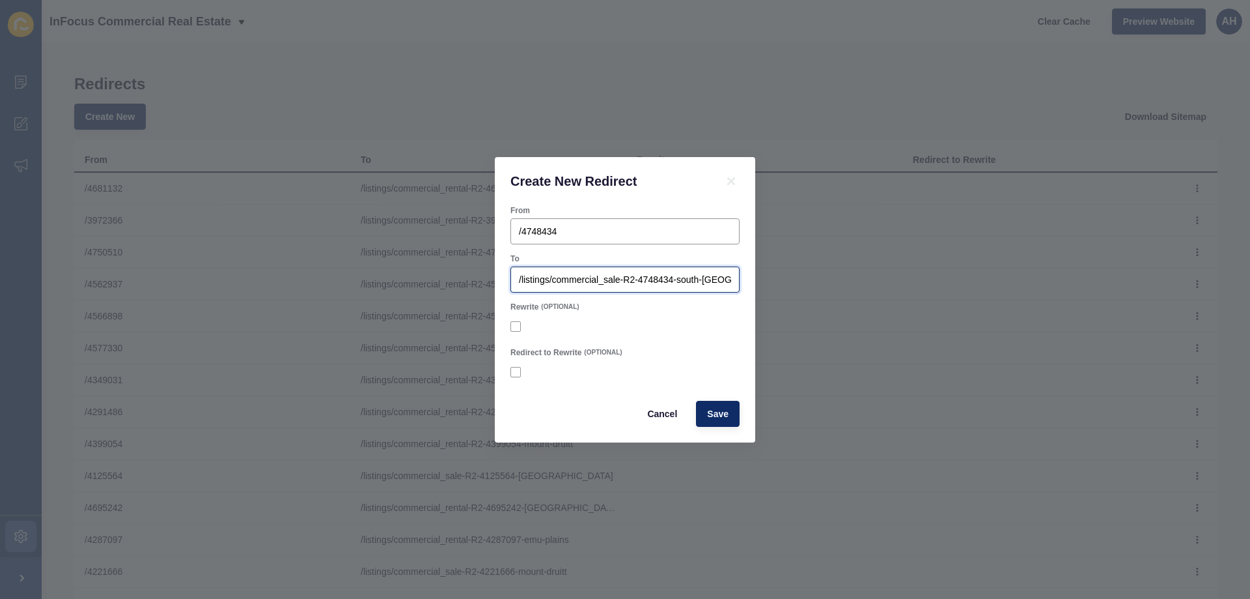
scroll to position [0, 26]
type input "/listings/commercial_sale-R2-4748434-south-[GEOGRAPHIC_DATA]"
click at [615, 249] on form "From /4748434 To /listings/commercial_sale-R2-4748434-south-windsor Rewrite (OP…" at bounding box center [625, 315] width 229 height 221
click at [720, 412] on span "Save" at bounding box center [717, 413] width 21 height 13
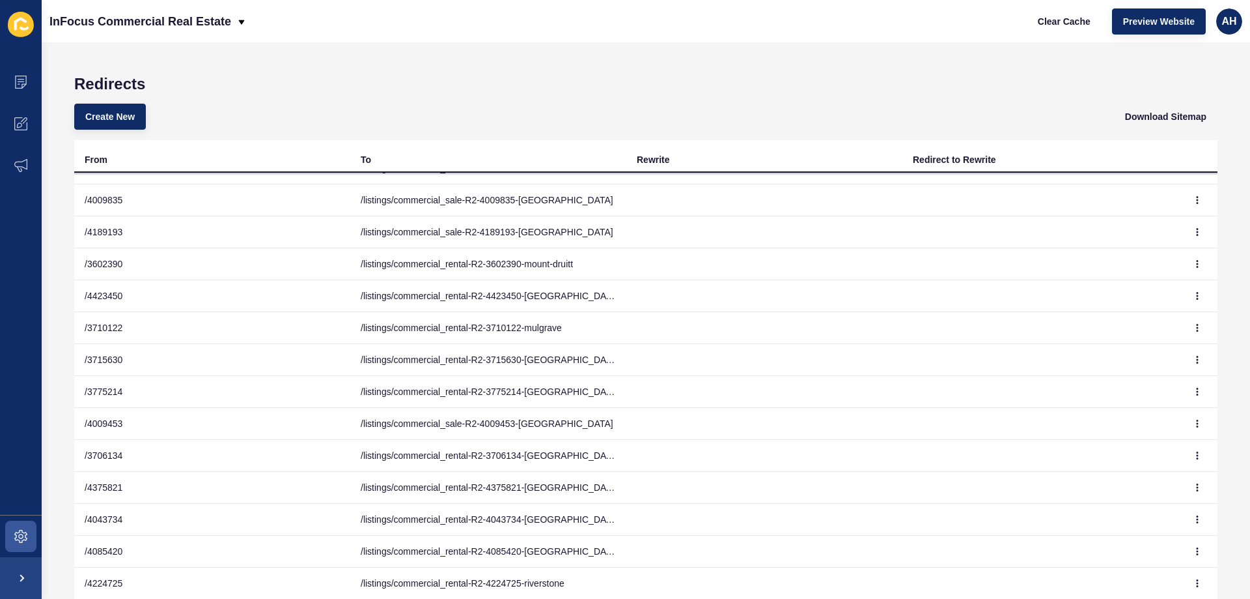
scroll to position [112, 0]
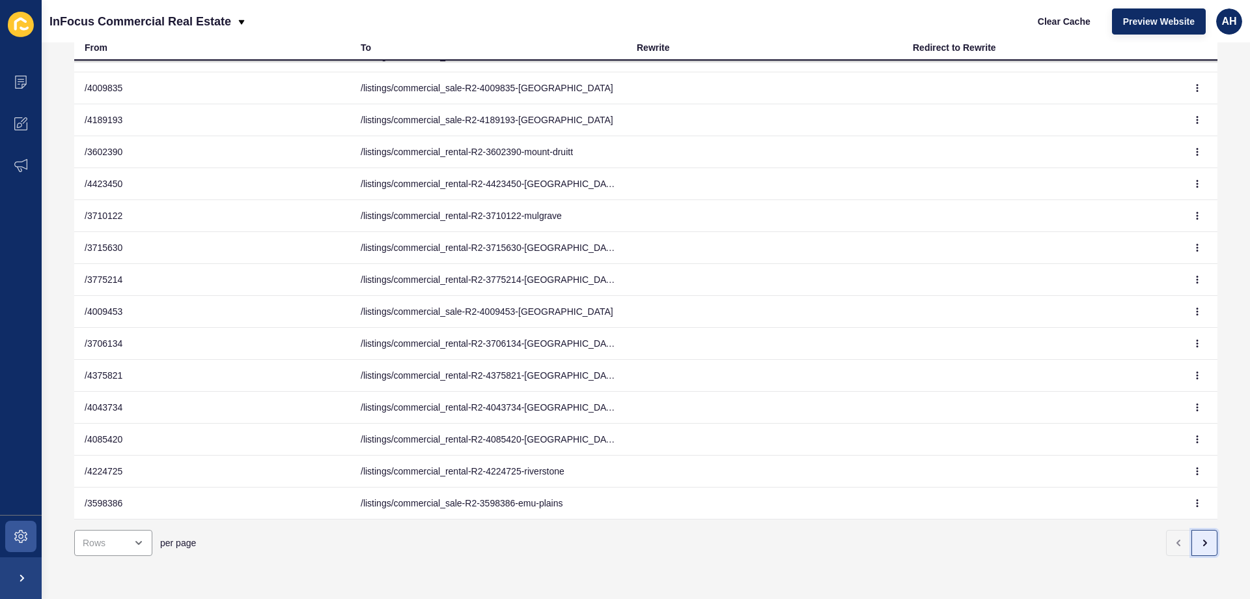
click at [1201, 540] on button "button" at bounding box center [1205, 542] width 26 height 26
click at [1200, 541] on button "button" at bounding box center [1205, 542] width 26 height 26
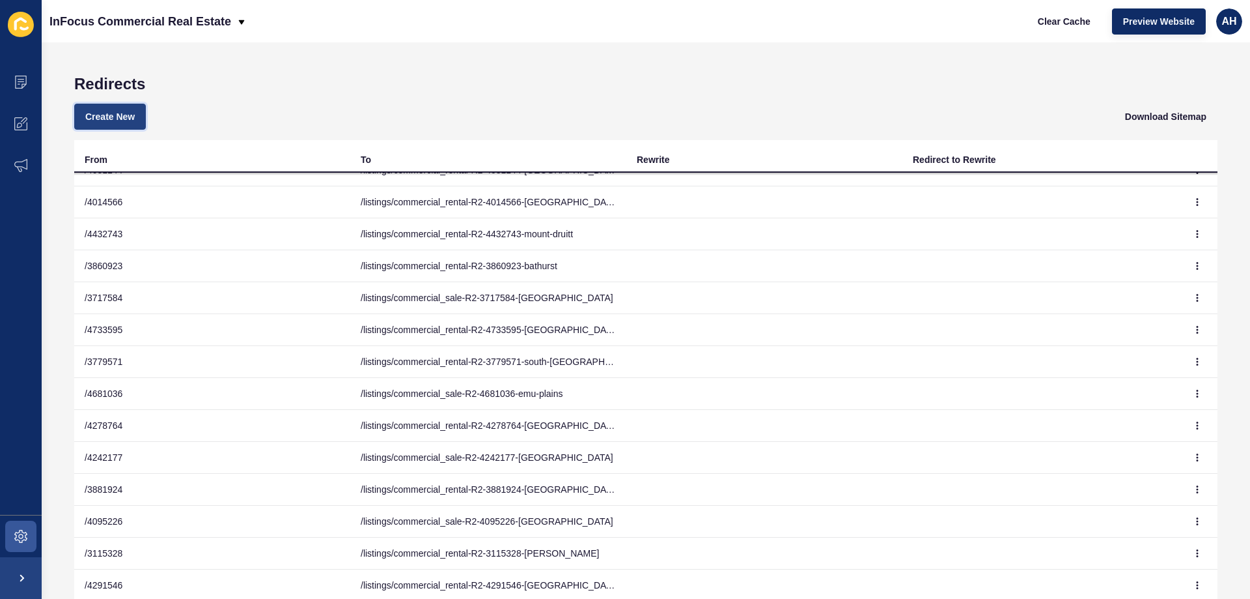
click at [138, 113] on button "Create New" at bounding box center [110, 117] width 72 height 26
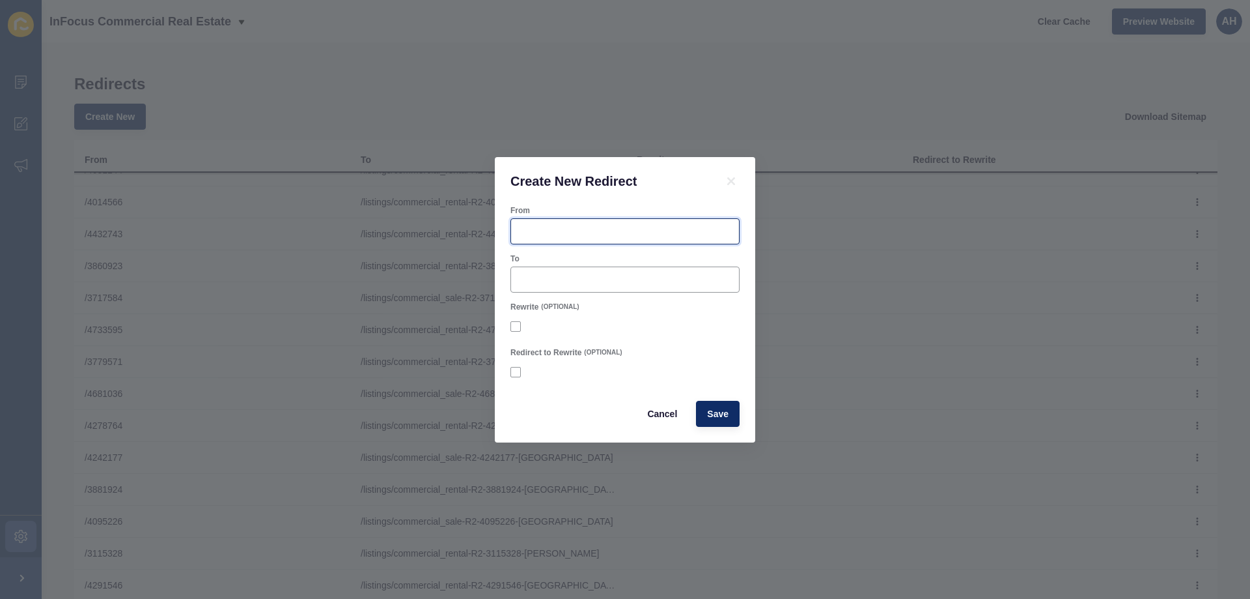
click at [617, 225] on input "From" at bounding box center [625, 231] width 212 height 13
paste input "4748434"
click at [523, 229] on input "/4748434" at bounding box center [625, 231] width 212 height 13
type input "/4748434"
click at [550, 289] on div at bounding box center [625, 279] width 229 height 26
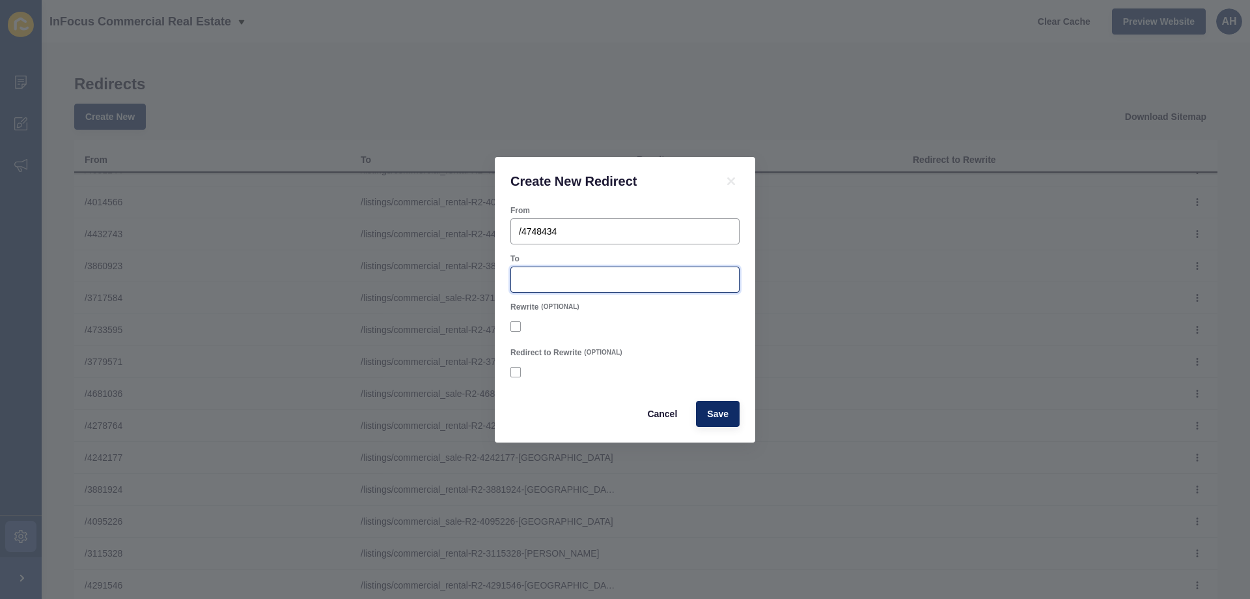
paste input "/listings/commercial_sale-R2-4748434-south-[GEOGRAPHIC_DATA]"
type input "/listings/commercial_sale-R2-4748434-south-[GEOGRAPHIC_DATA]"
click at [634, 315] on div at bounding box center [625, 326] width 229 height 23
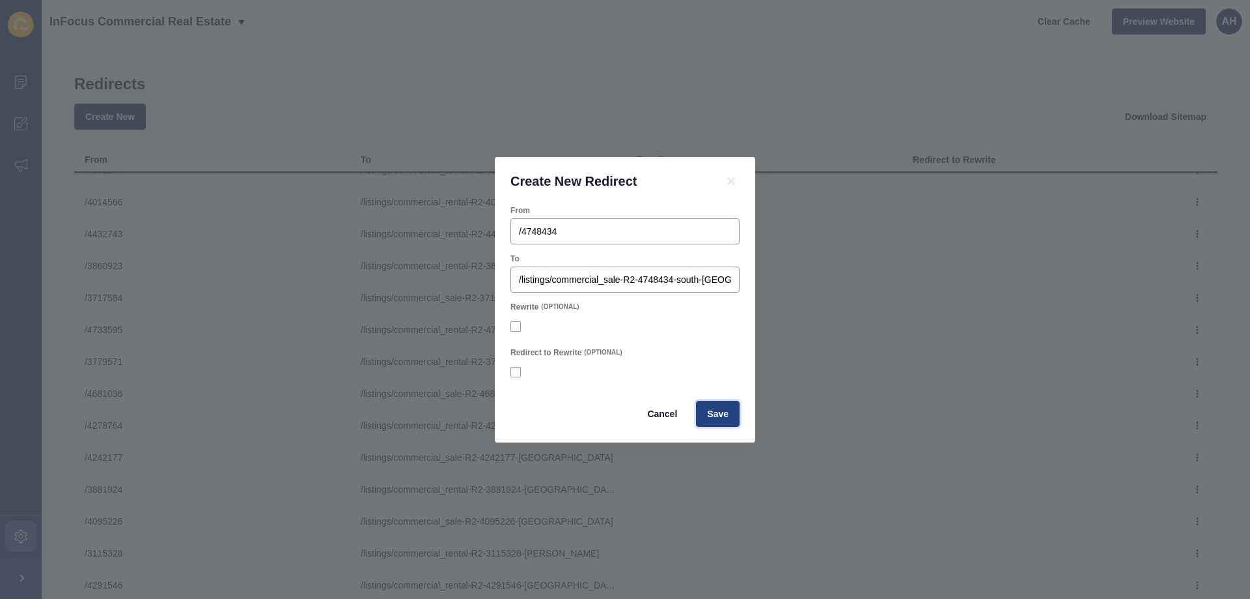
click at [714, 416] on span "Save" at bounding box center [717, 413] width 21 height 13
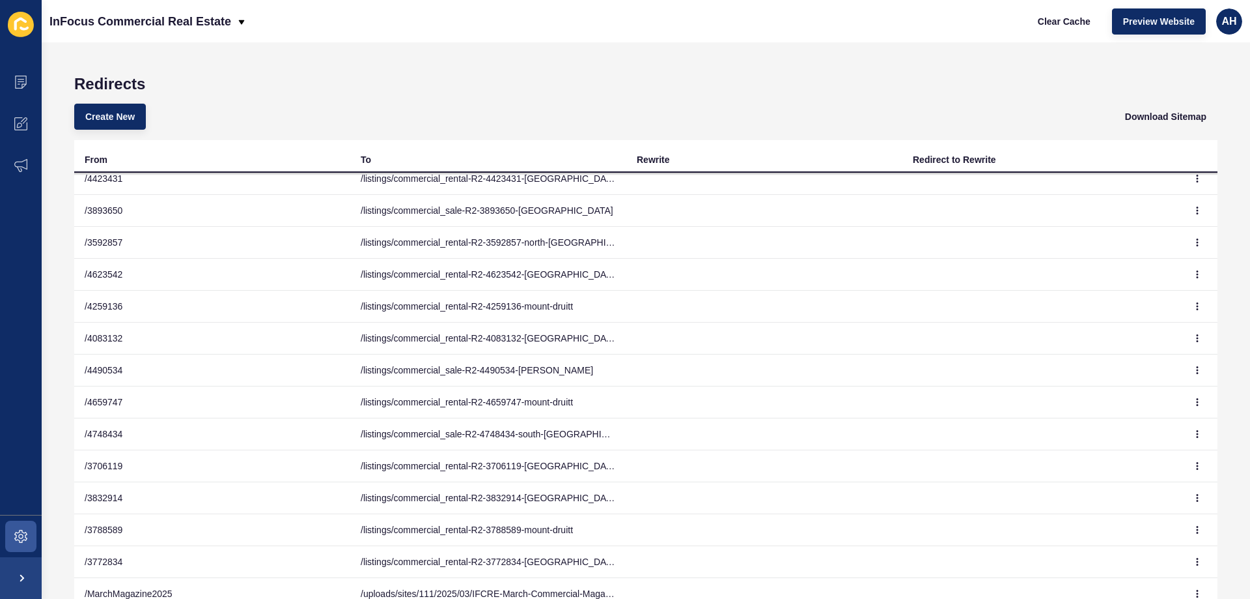
click at [471, 117] on div "Create New Download Sitemap" at bounding box center [646, 116] width 1144 height 47
